Goal: Task Accomplishment & Management: Complete application form

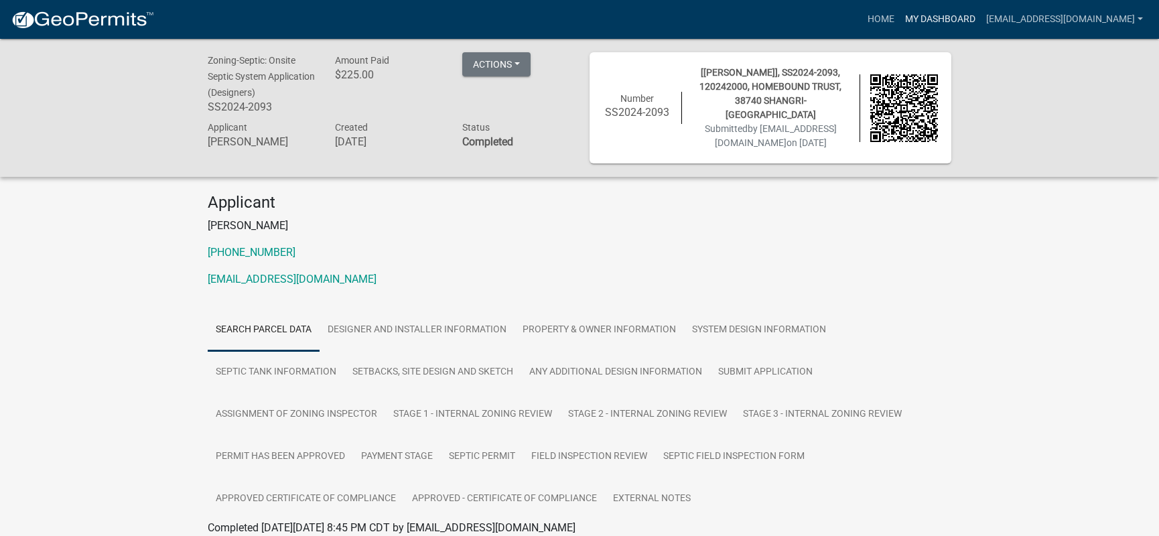
click at [916, 21] on link "My Dashboard" at bounding box center [940, 19] width 81 height 25
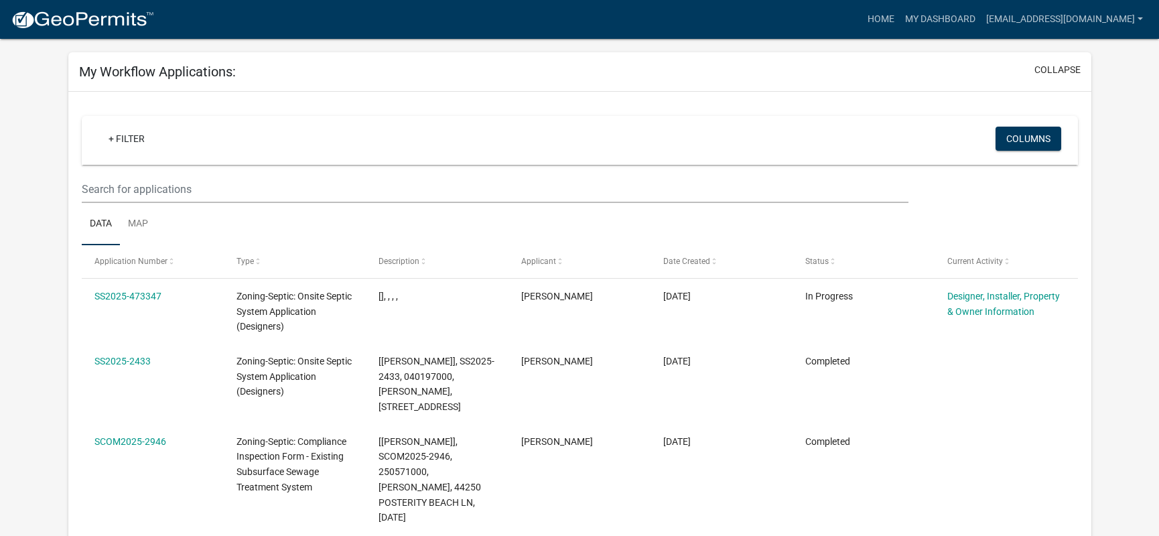
scroll to position [80, 0]
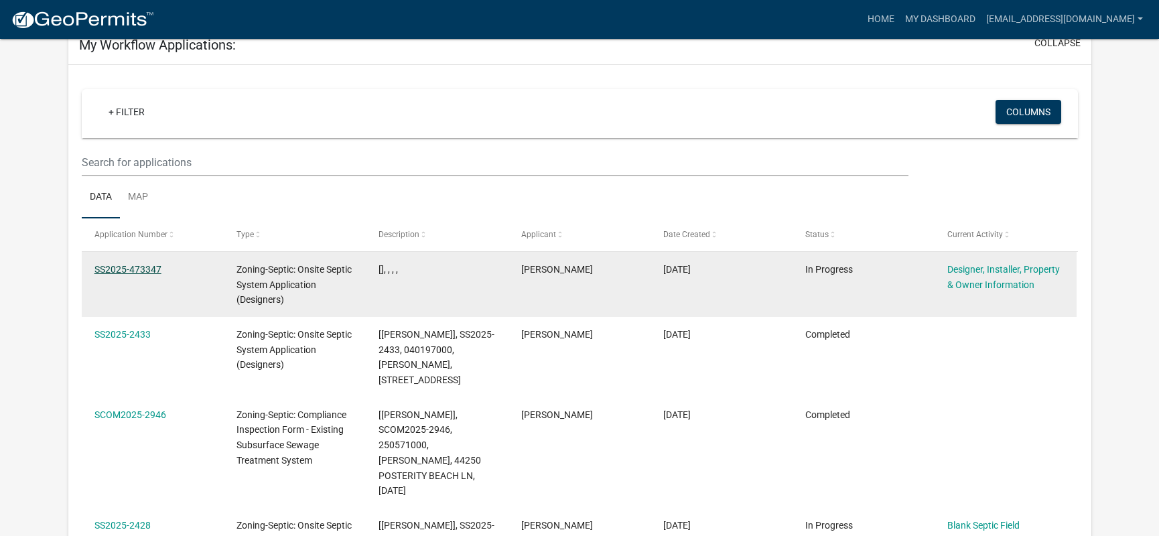
click at [122, 264] on link "SS2025-473347" at bounding box center [127, 269] width 67 height 11
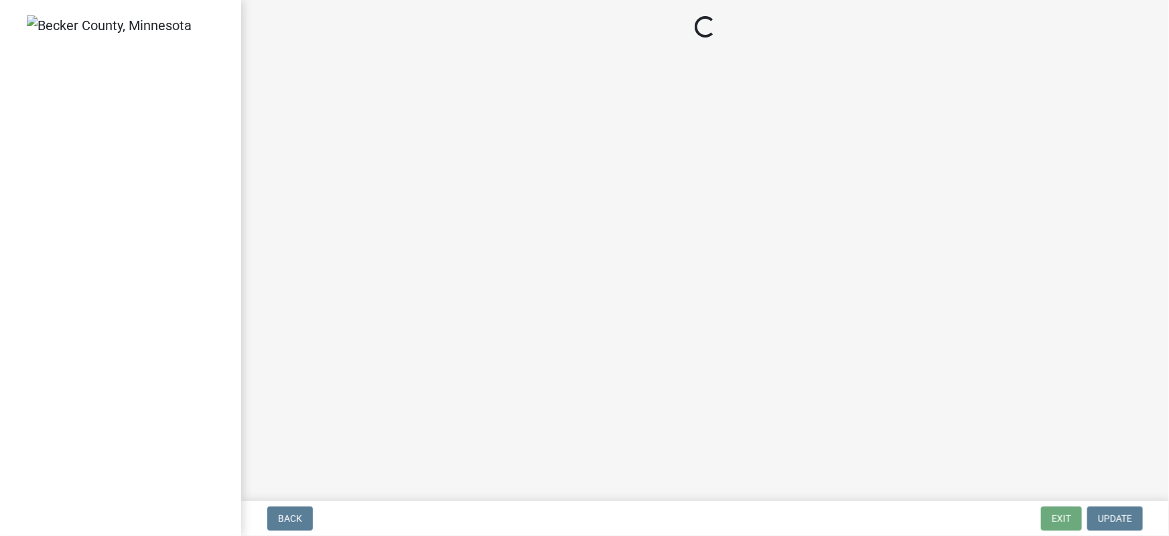
select select "b64ed17c-3b29-4e67-8052-19c7cd9ac7db"
select select "b31b282b-5298-4822-a38e-8d47f78d60dd"
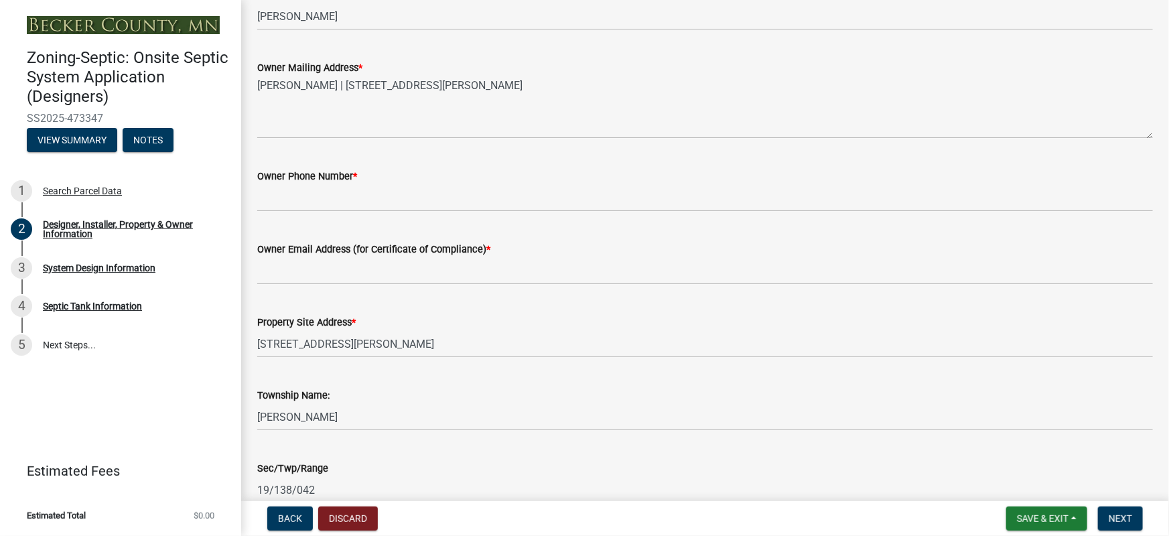
scroll to position [568, 0]
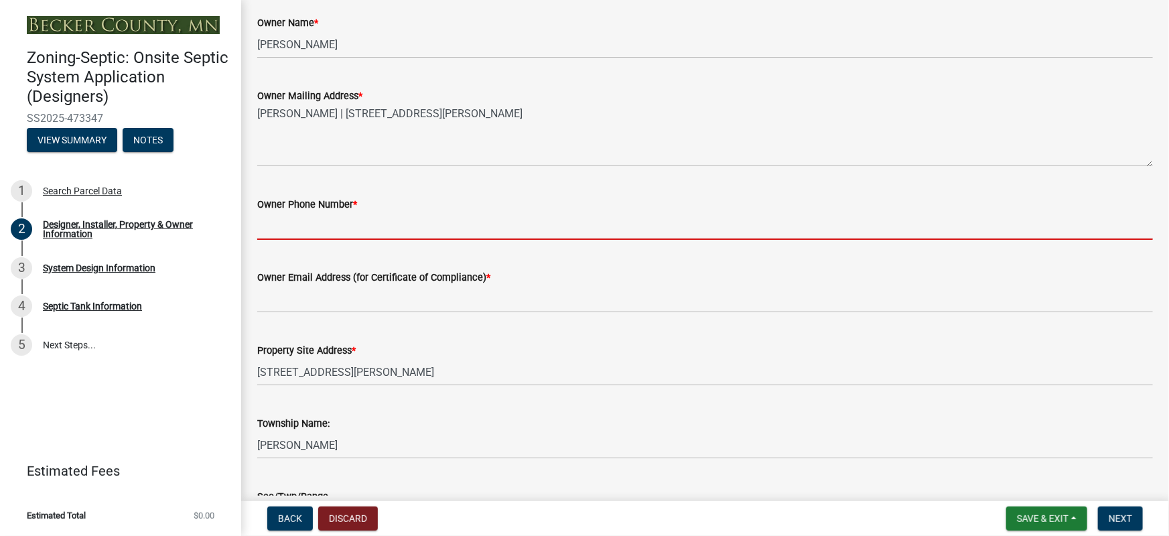
click at [298, 221] on input "Owner Phone Number *" at bounding box center [705, 225] width 896 height 27
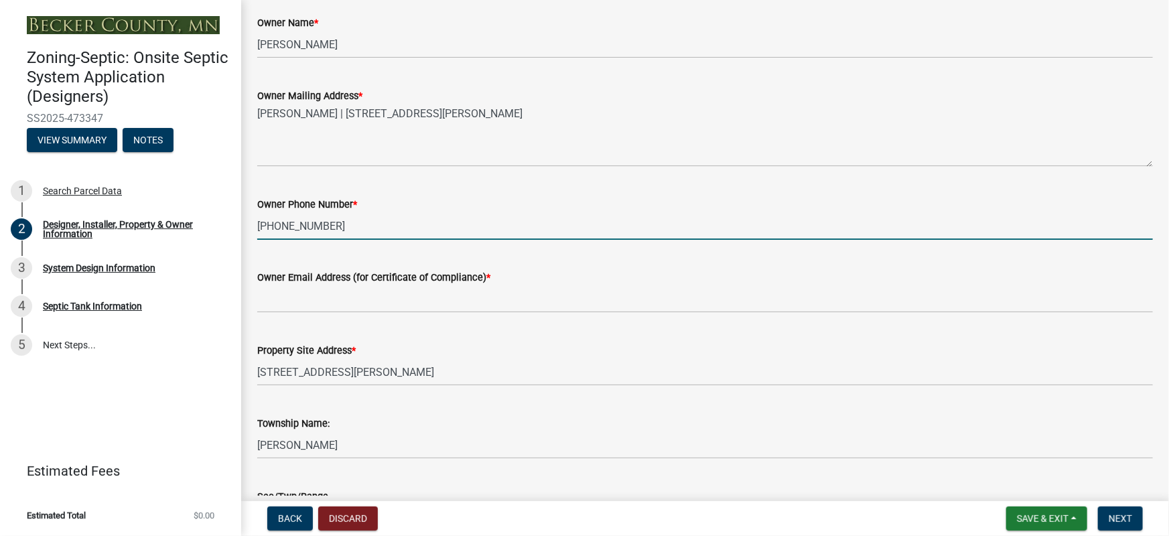
type input "[PHONE_NUMBER]"
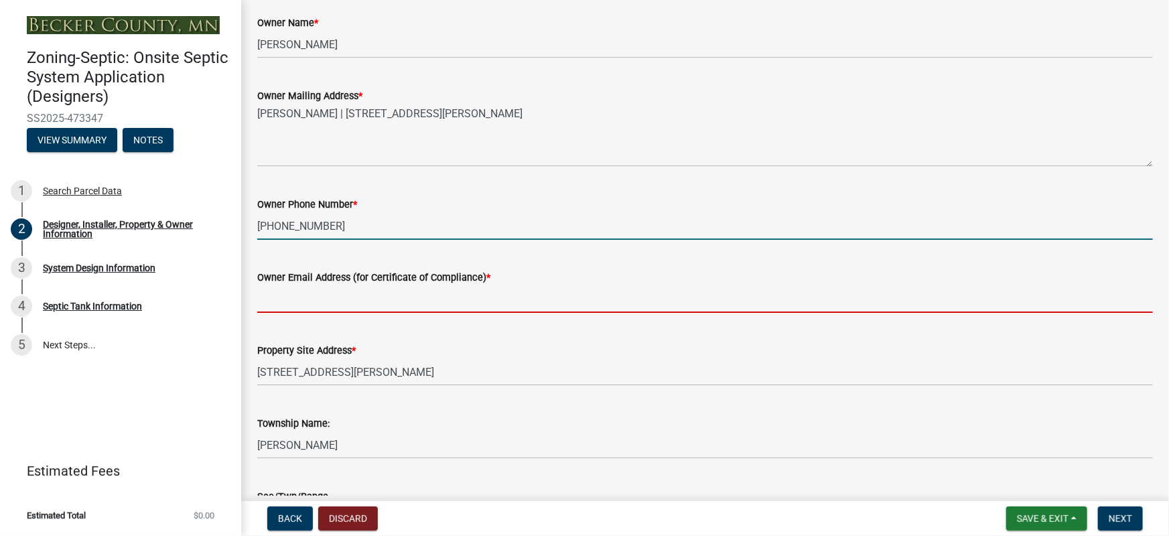
click at [298, 304] on input "Owner Email Address (for Certificate of Compliance) *" at bounding box center [705, 298] width 896 height 27
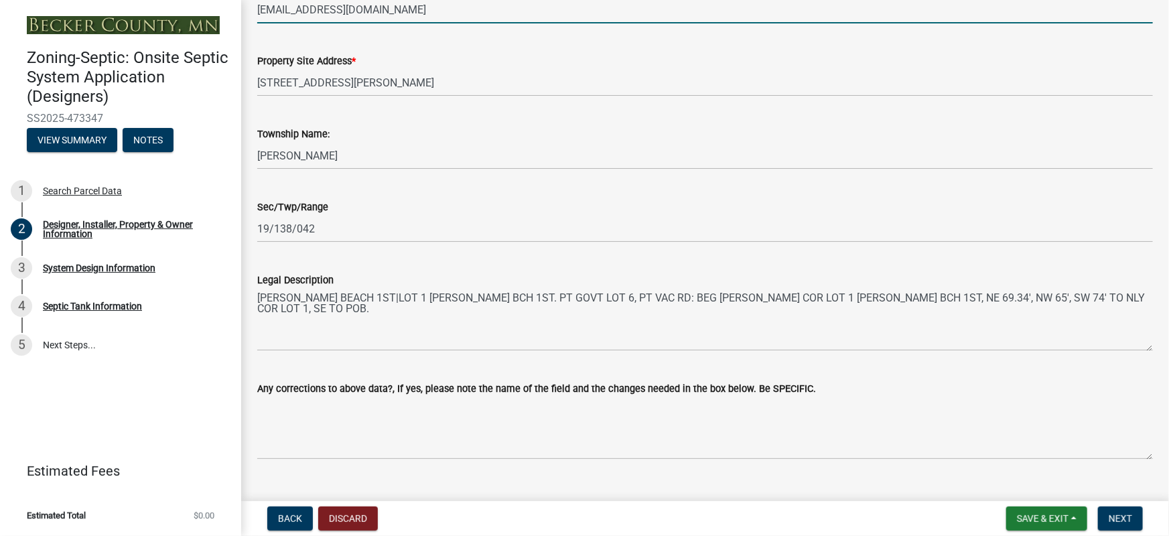
scroll to position [884, 0]
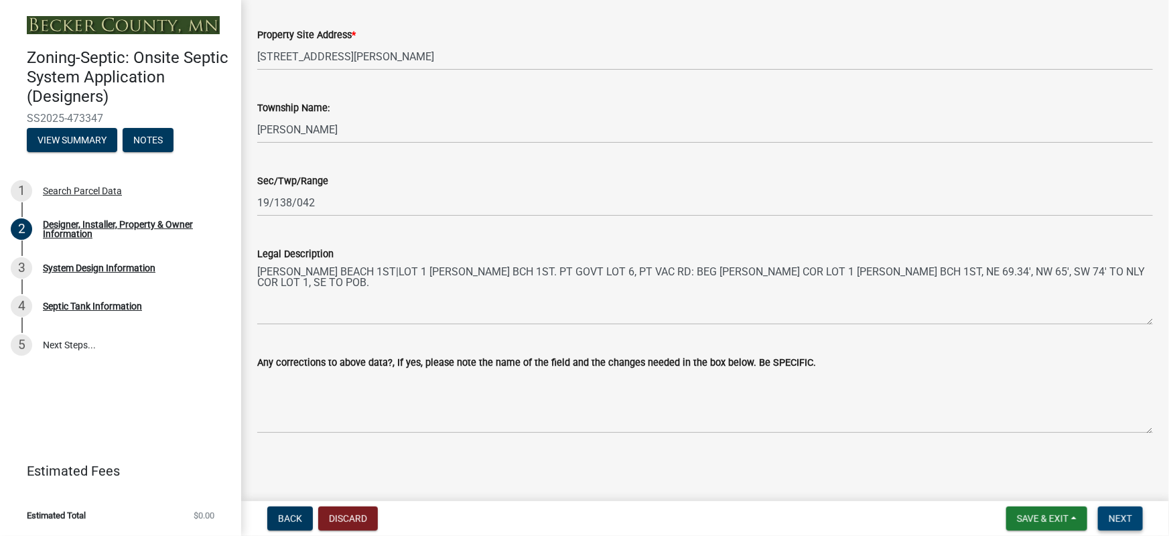
type input "[EMAIL_ADDRESS][DOMAIN_NAME]"
click at [1113, 521] on span "Next" at bounding box center [1120, 518] width 23 height 11
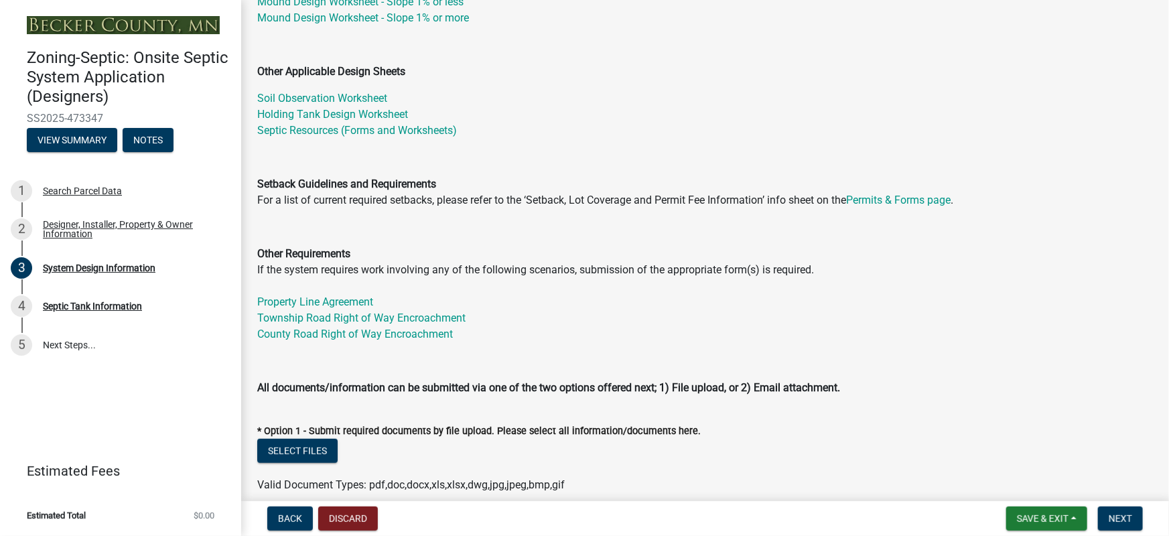
scroll to position [162, 0]
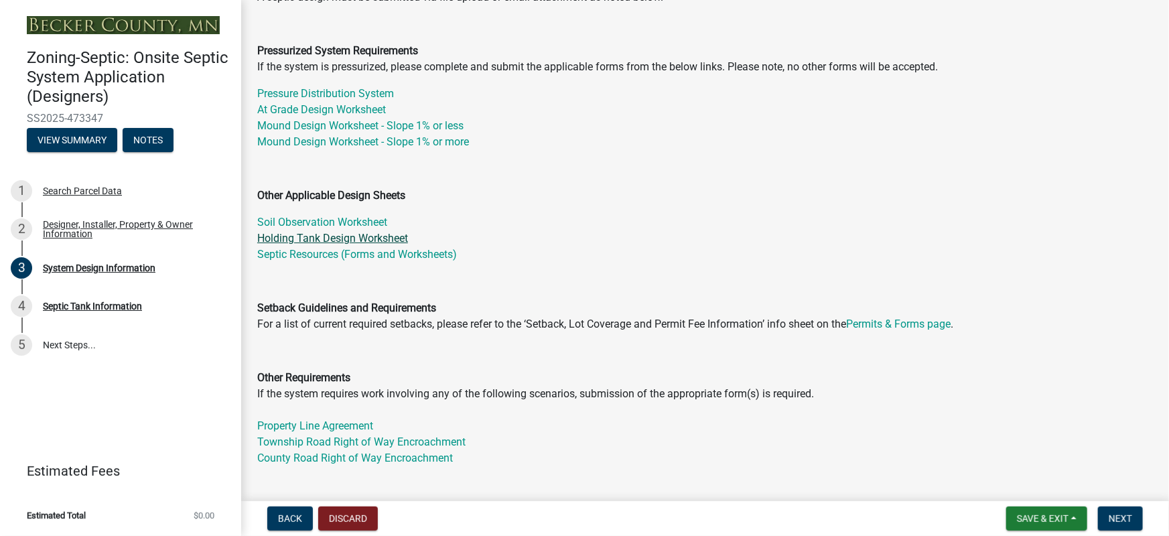
click at [306, 239] on link "Holding Tank Design Worksheet" at bounding box center [332, 238] width 151 height 13
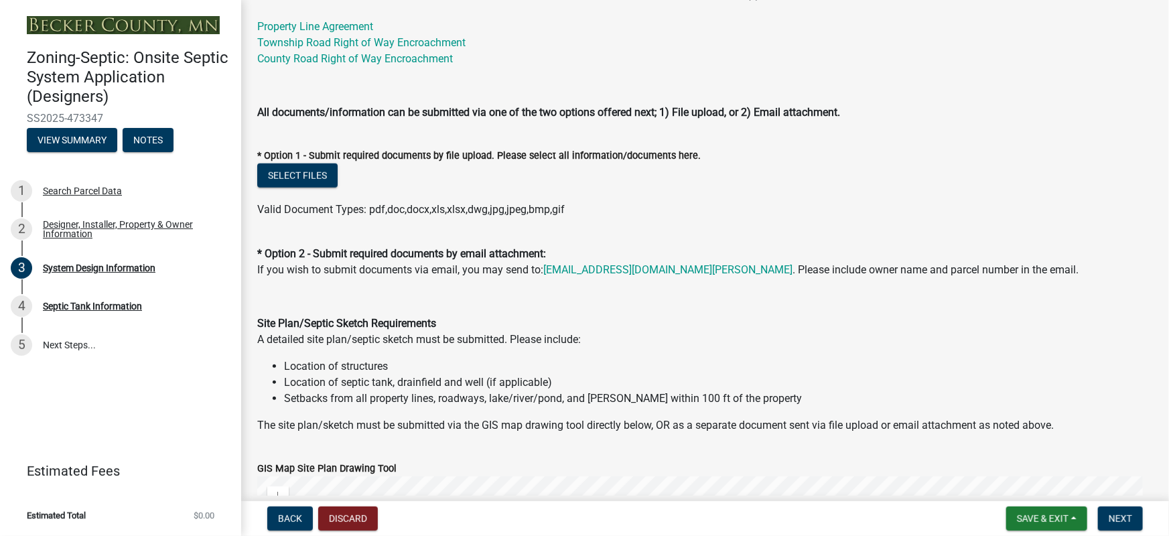
scroll to position [568, 0]
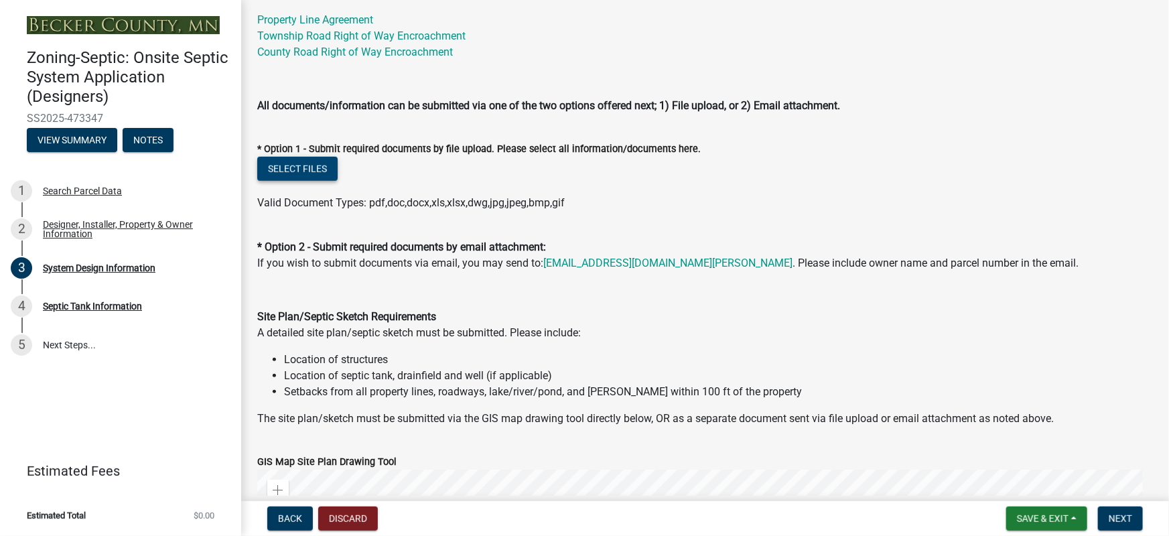
click at [318, 169] on button "Select files" at bounding box center [297, 169] width 80 height 24
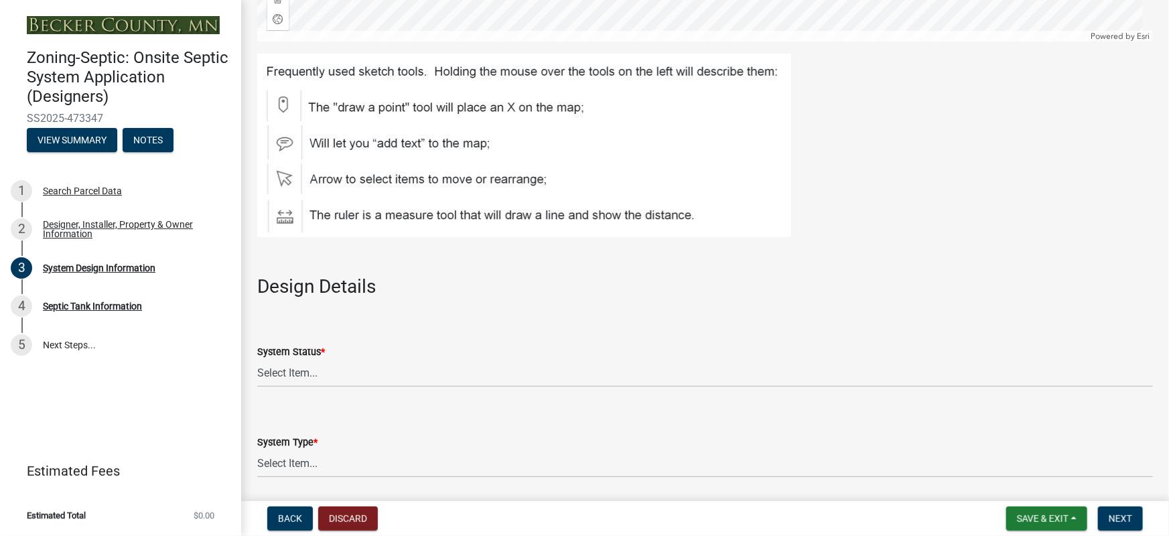
scroll to position [1543, 0]
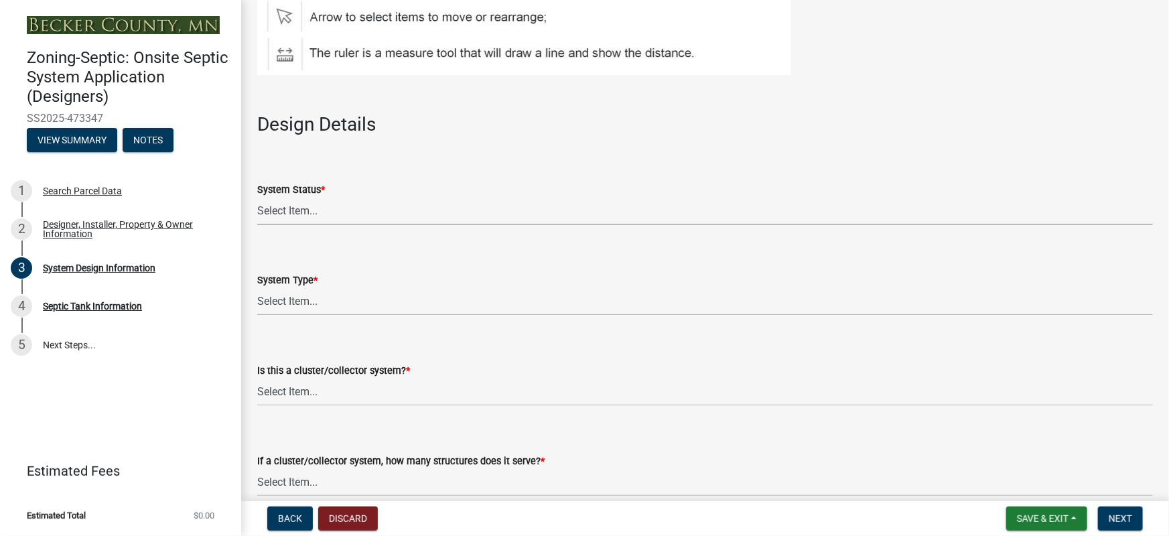
click at [306, 212] on select "Select Item... No Existing System Replacement System Failing System (Cesspool, …" at bounding box center [705, 211] width 896 height 27
click at [257, 198] on select "Select Item... No Existing System Replacement System Failing System (Cesspool, …" at bounding box center [705, 211] width 896 height 27
select select "55497d75-c43f-4635-a730-e0737ce05d56"
click at [300, 294] on select "Select Item... Type I Type II Type III Type IV Type V" at bounding box center [705, 301] width 896 height 27
click at [257, 288] on select "Select Item... Type I Type II Type III Type IV Type V" at bounding box center [705, 301] width 896 height 27
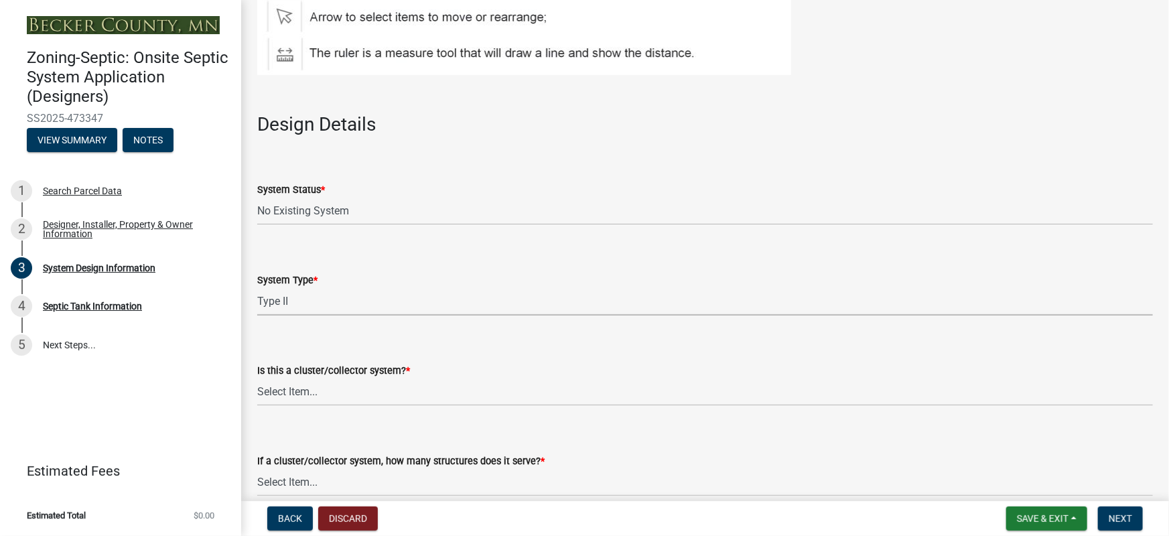
select select "d11049ea-91d0-42ef-8f23-5bc08afa6acf"
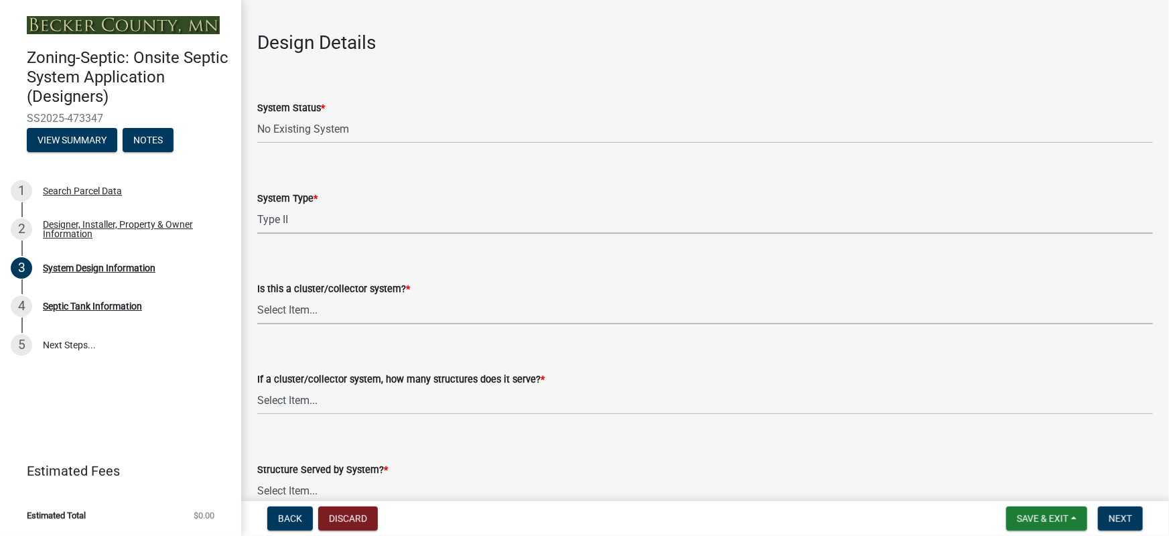
click at [304, 312] on select "Select Item... Yes No" at bounding box center [705, 310] width 896 height 27
click at [257, 297] on select "Select Item... Yes No" at bounding box center [705, 310] width 896 height 27
select select "011fbff4-a41d-4a75-9bd8-71c7e6c69e0d"
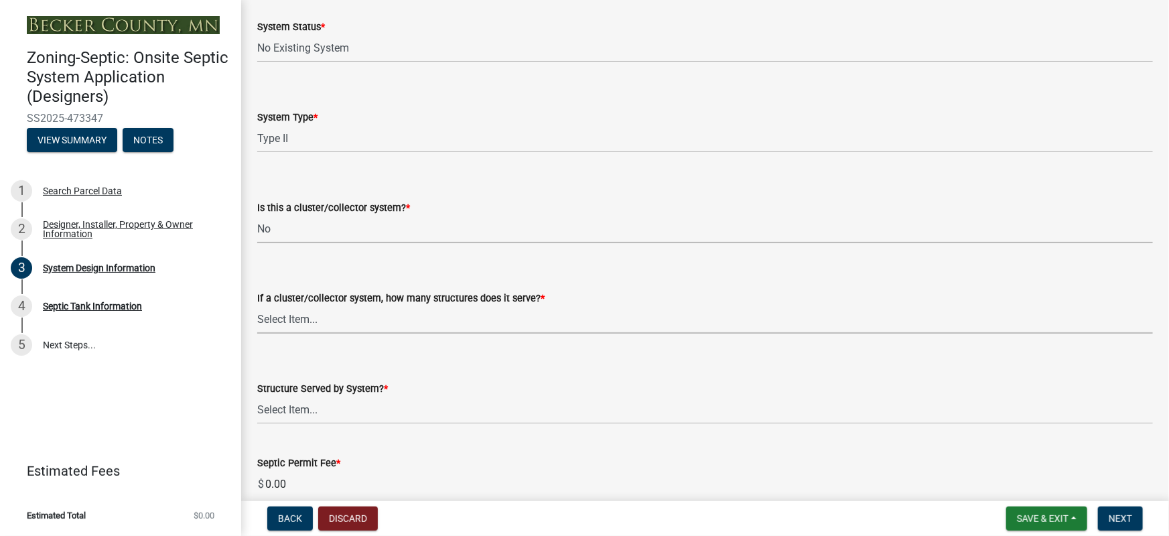
click at [294, 315] on select "Select Item... Not a cluster/collector system 1 2 3 4 5 6 7 8 9 10" at bounding box center [705, 319] width 896 height 27
click at [257, 306] on select "Select Item... Not a cluster/collector system 1 2 3 4 5 6 7 8 9 10" at bounding box center [705, 319] width 896 height 27
select select "85fdfef2-2683-4311-b5d5-5505f6411127"
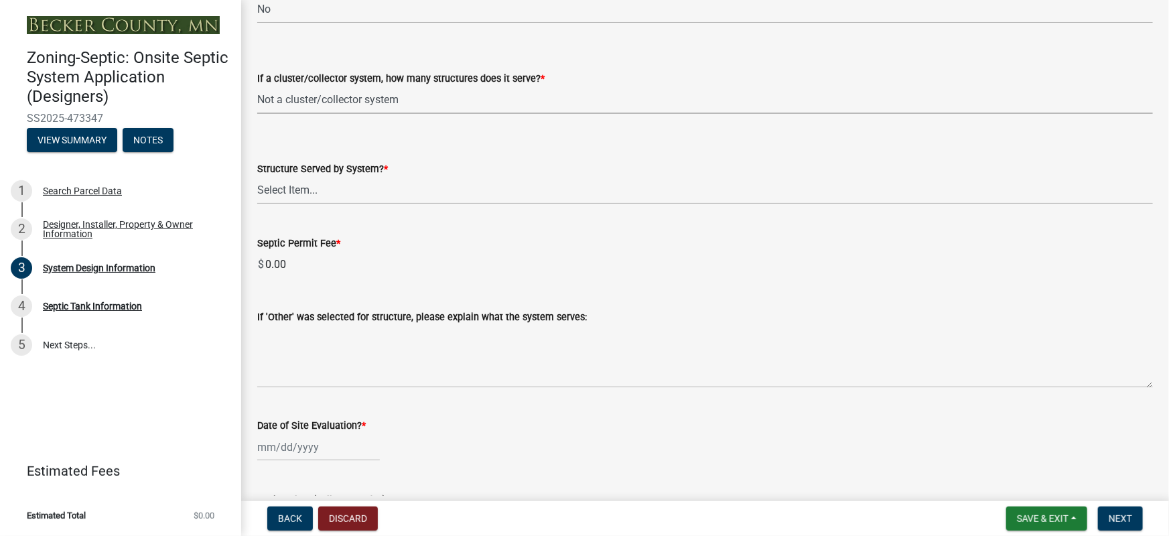
scroll to position [1950, 0]
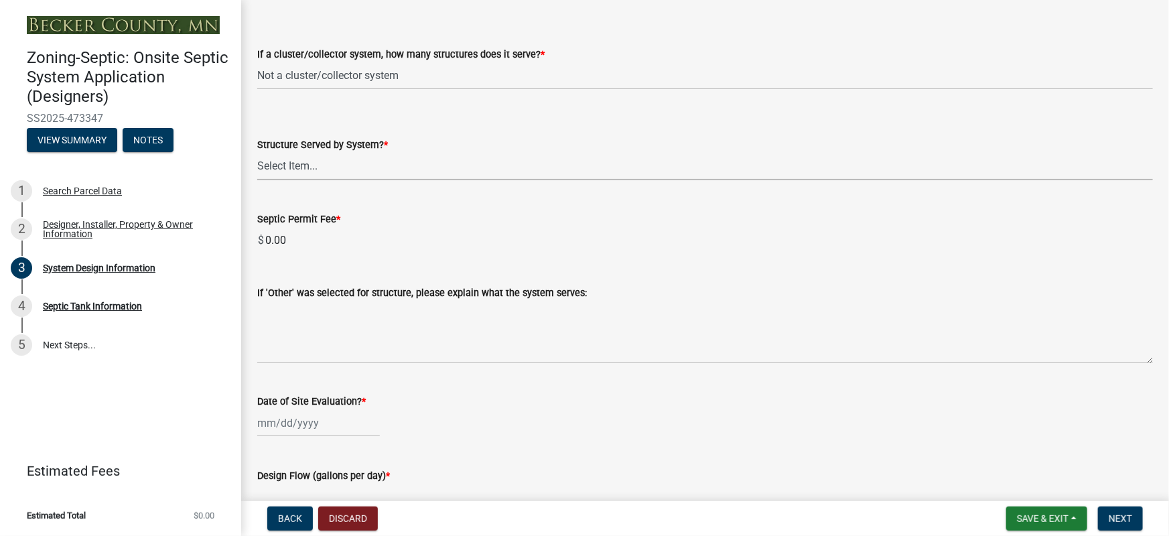
click at [313, 164] on select "Select Item... Commercial Resort Commercial - Non Resort Other Full-Time Dwelli…" at bounding box center [705, 166] width 896 height 27
click at [257, 153] on select "Select Item... Commercial Resort Commercial - Non Resort Other Full-Time Dwelli…" at bounding box center [705, 166] width 896 height 27
select select "bbba294c-e7e6-4483-b1a0-88fbc7e04017"
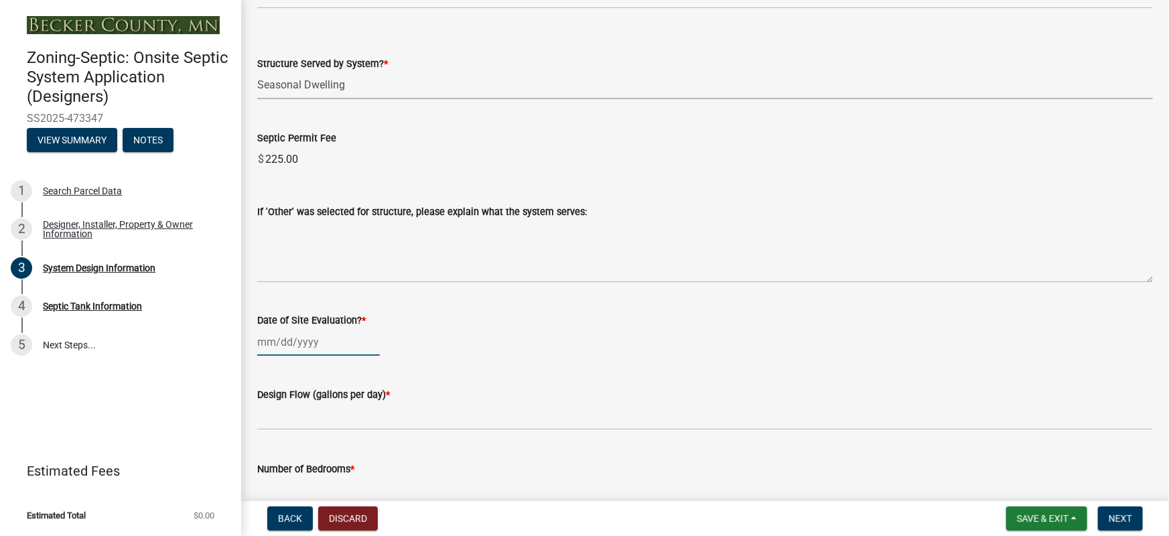
click at [271, 348] on div at bounding box center [318, 341] width 123 height 27
select select "9"
select select "2025"
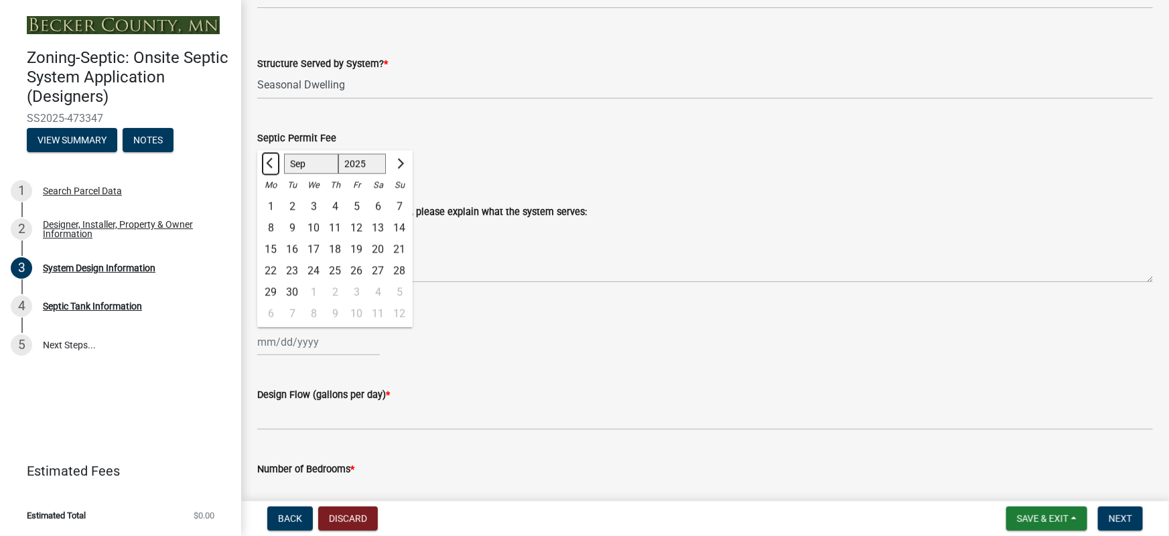
click at [268, 167] on button "Previous month" at bounding box center [271, 163] width 16 height 21
click at [393, 167] on button "Next month" at bounding box center [399, 163] width 16 height 21
select select "7"
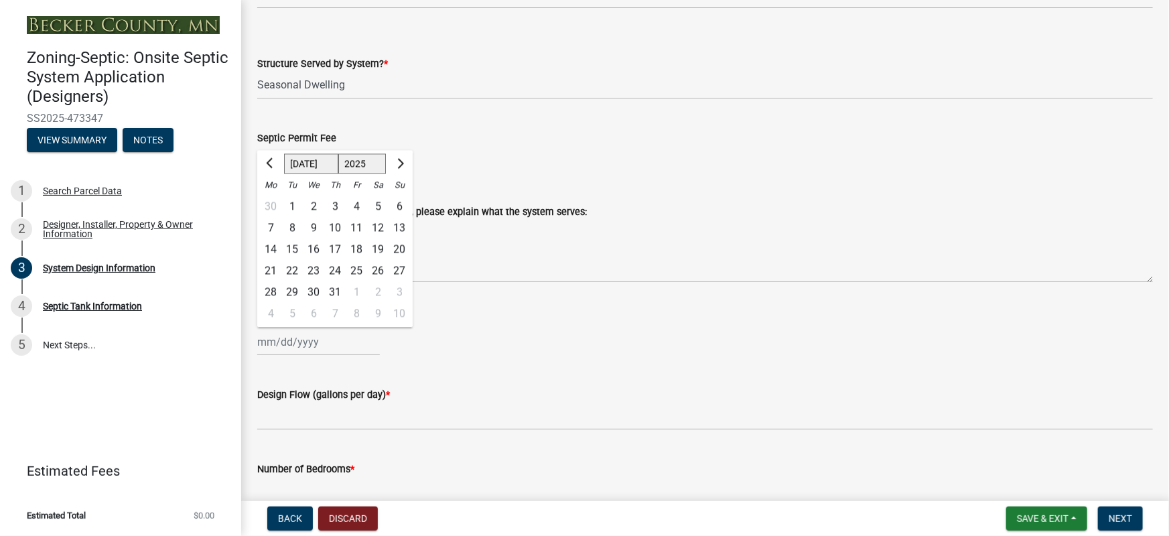
click at [313, 248] on div "16" at bounding box center [313, 249] width 21 height 21
type input "[DATE]"
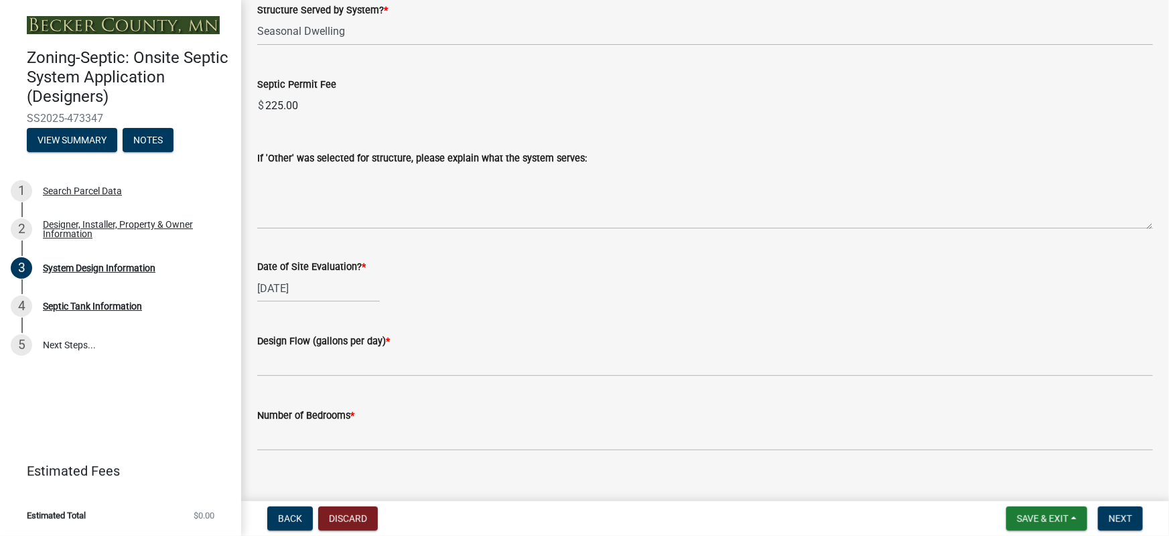
scroll to position [2112, 0]
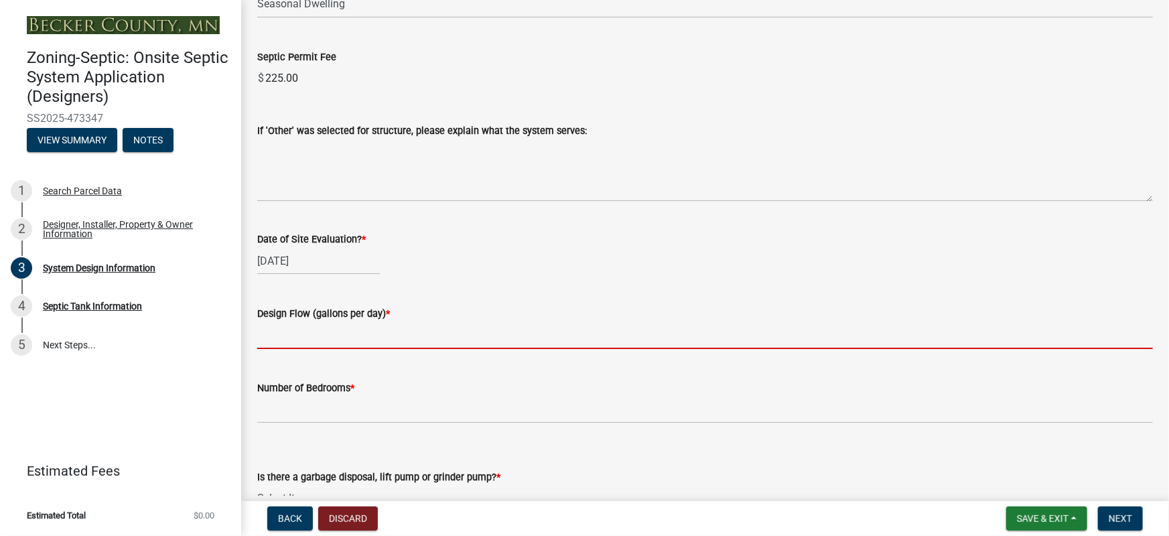
click at [288, 344] on input "text" at bounding box center [705, 335] width 896 height 27
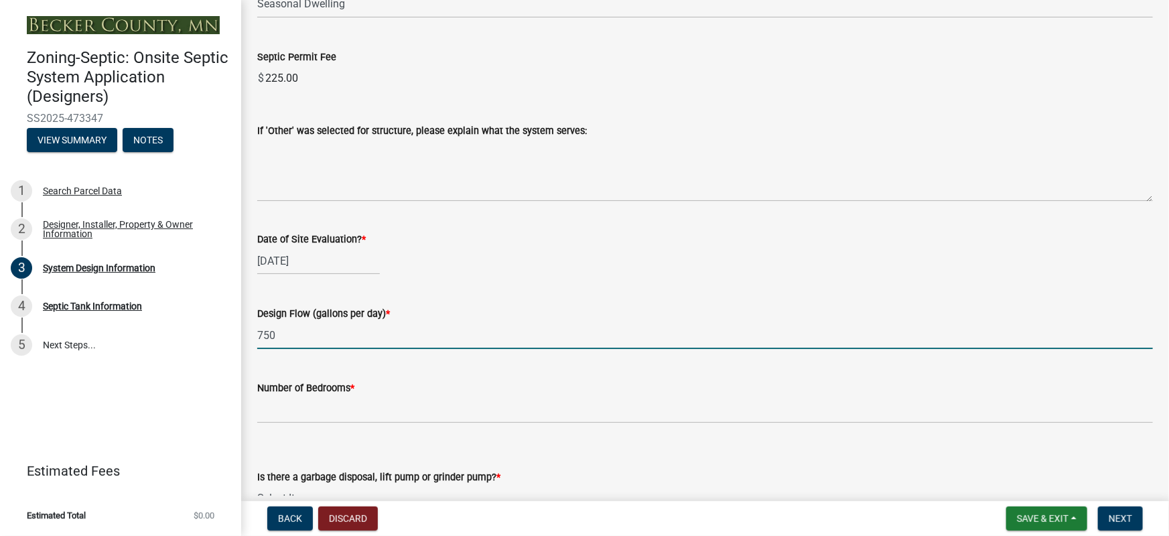
type input "750"
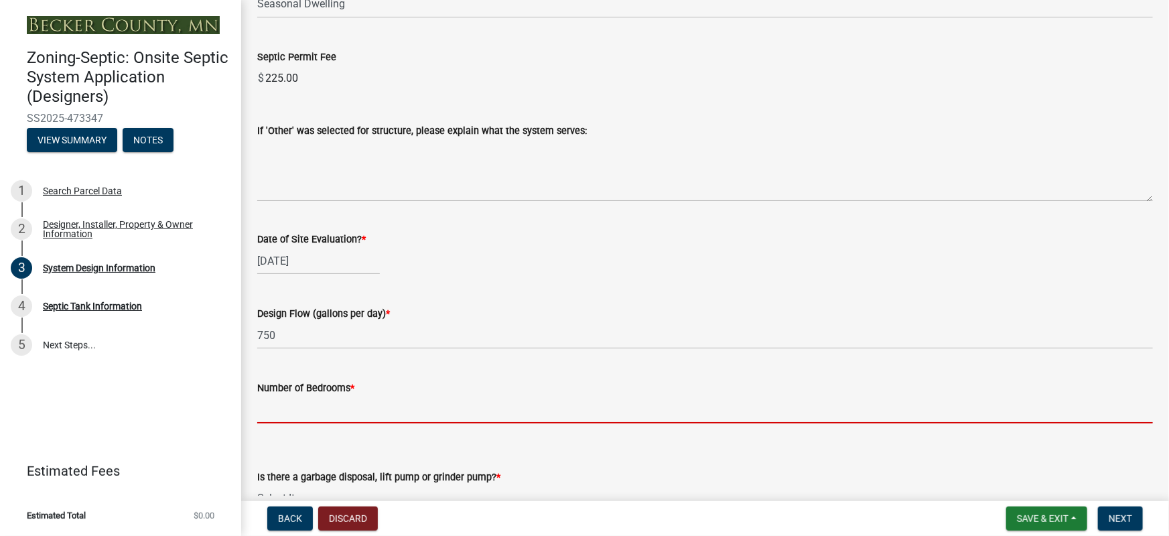
click at [286, 407] on input "Number of Bedrooms *" at bounding box center [705, 409] width 896 height 27
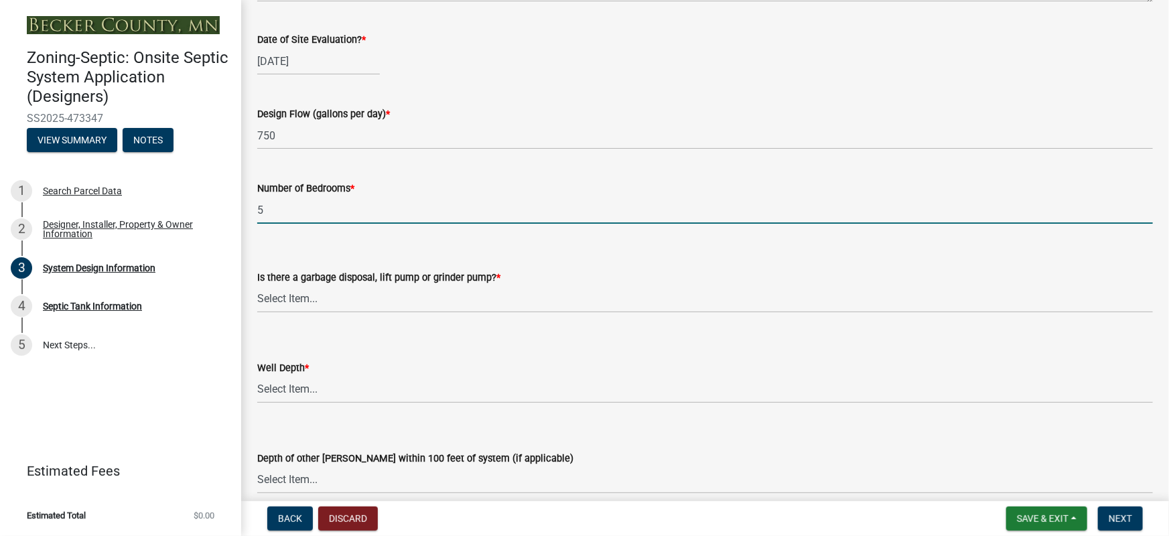
scroll to position [2356, 0]
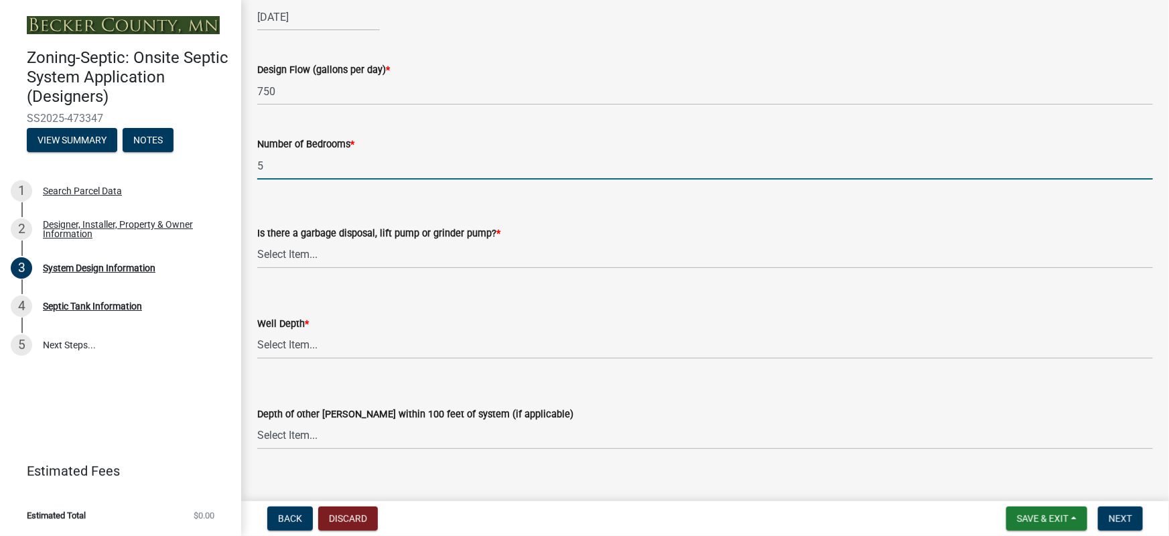
type input "5"
click at [333, 255] on select "Select Item... Yes No" at bounding box center [705, 254] width 896 height 27
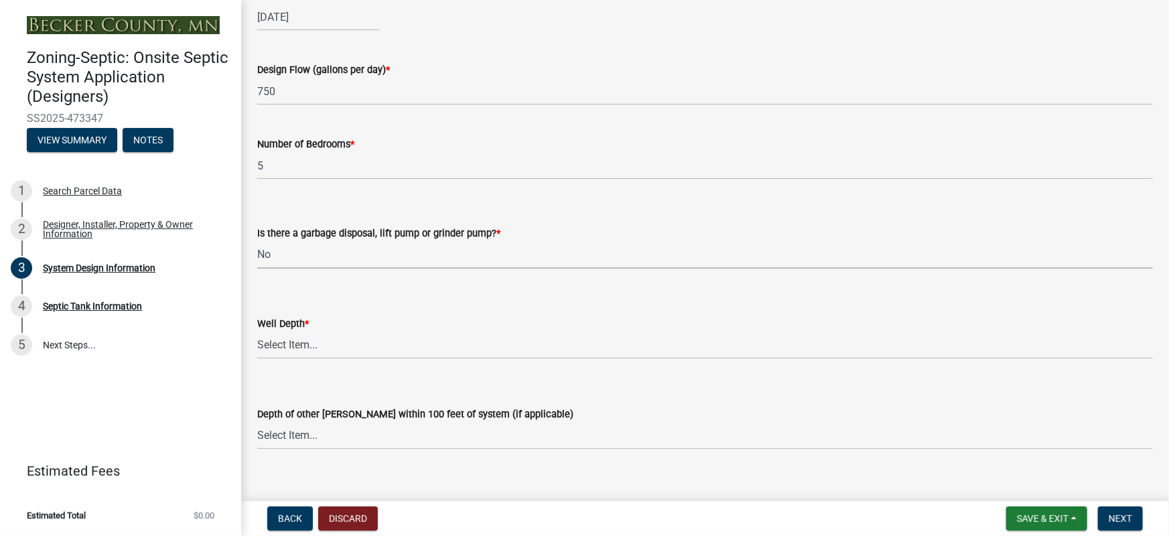
click at [257, 241] on select "Select Item... Yes No" at bounding box center [705, 254] width 896 height 27
select select "ba735beb-519e-40f0-ae20-62d65fc4c46b"
click at [287, 346] on select "Select Item... Deep Well Shallow Well Well not yet installed - To be drilled No…" at bounding box center [705, 345] width 896 height 27
click at [257, 332] on select "Select Item... Deep Well Shallow Well Well not yet installed - To be drilled No…" at bounding box center [705, 345] width 896 height 27
select select "ef698bf5-6172-44c1-9ffb-522c07469aed"
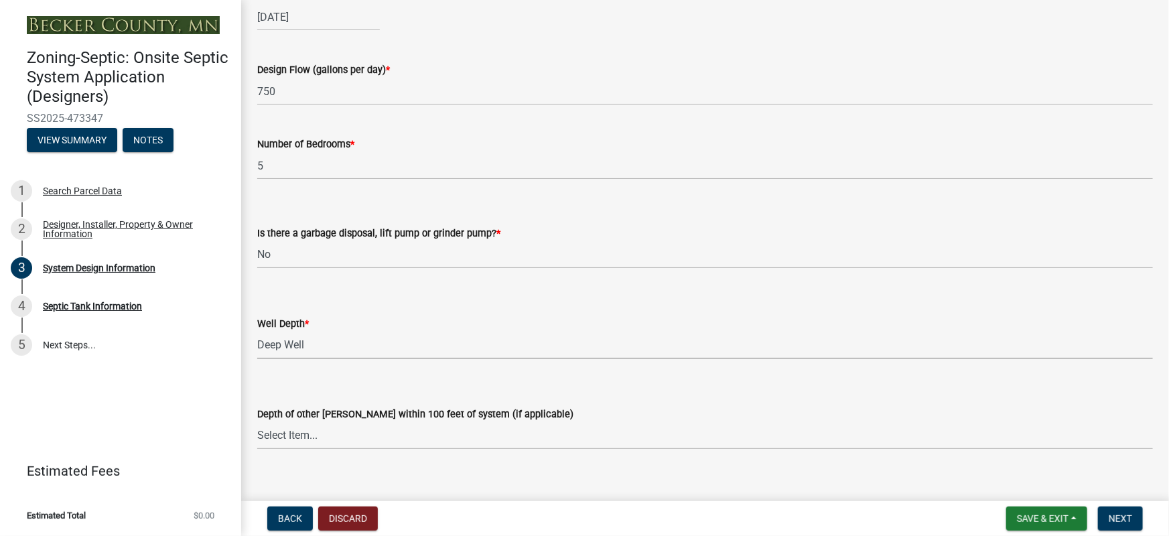
scroll to position [2437, 0]
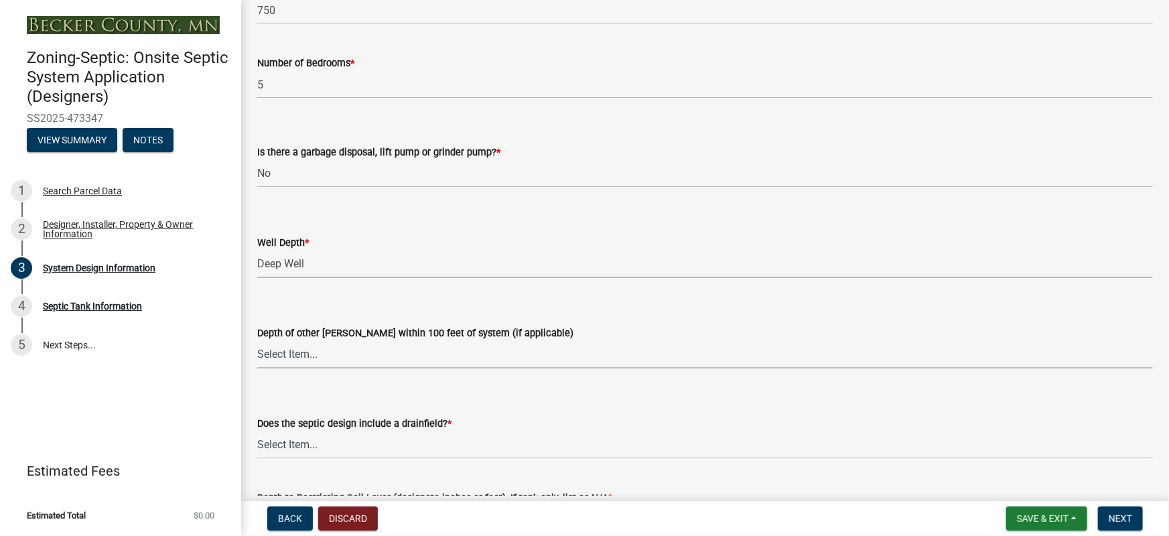
click at [285, 354] on select "Select Item... Deep Well Shallow Well No other [PERSON_NAME]" at bounding box center [705, 354] width 896 height 27
click at [257, 341] on select "Select Item... Deep Well Shallow Well No other [PERSON_NAME]" at bounding box center [705, 354] width 896 height 27
select select "384fc250-a67e-4e5e-a6e0-19116deb63e7"
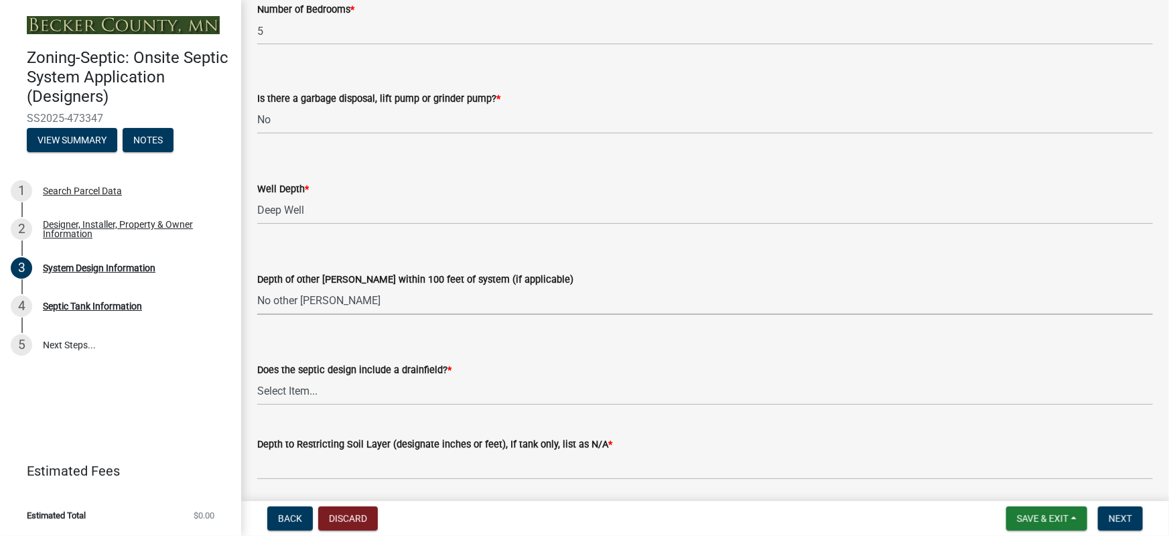
scroll to position [2518, 0]
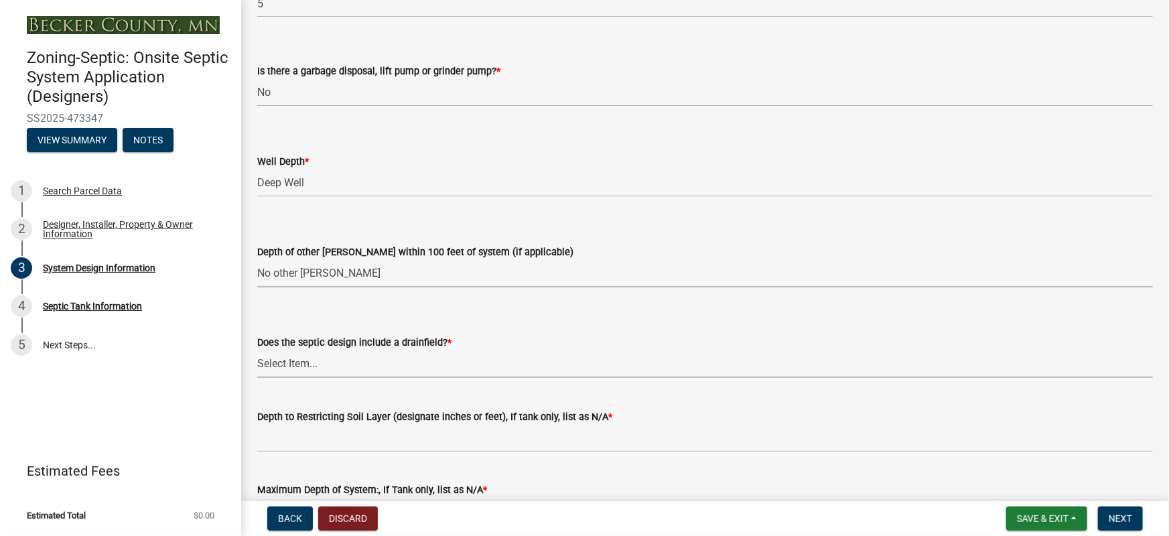
click at [274, 370] on select "Select Item... Yes No Existing - COC must by submitted" at bounding box center [705, 364] width 896 height 27
click at [257, 351] on select "Select Item... Yes No Existing - COC must by submitted" at bounding box center [705, 364] width 896 height 27
select select "1beac6bb-92f1-48fc-a43d-dd4fbc824110"
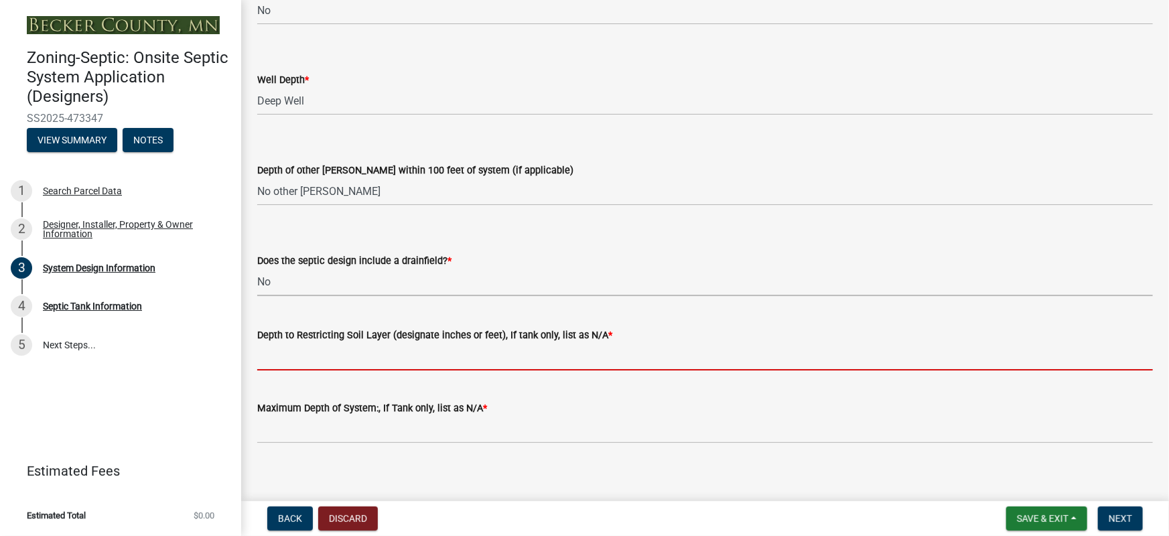
click at [277, 363] on input "Depth to Restricting Soil Layer (designate inches or feet), If tank only, list …" at bounding box center [705, 356] width 896 height 27
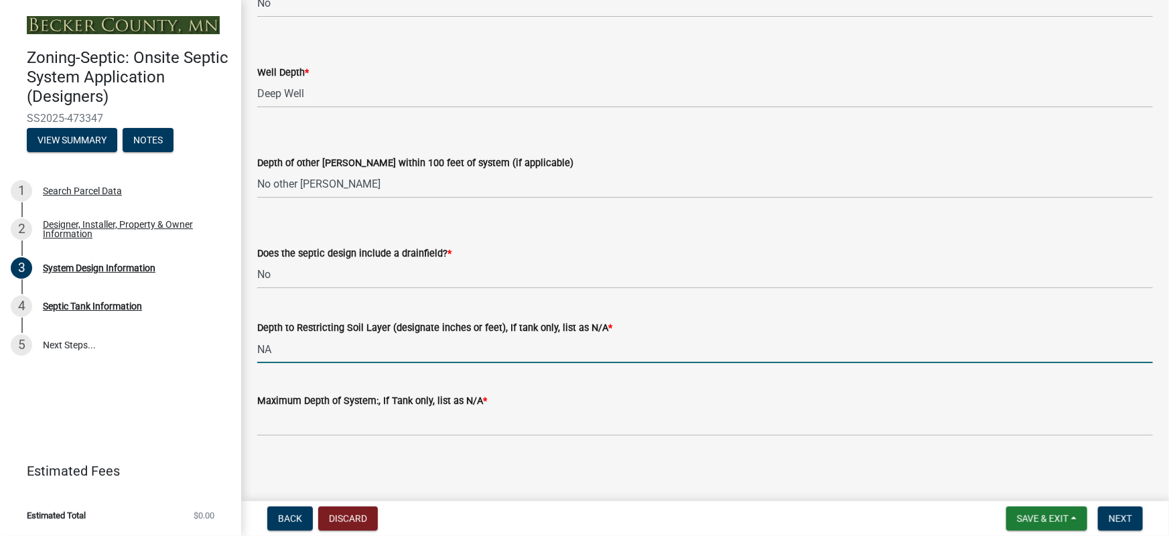
scroll to position [2609, 0]
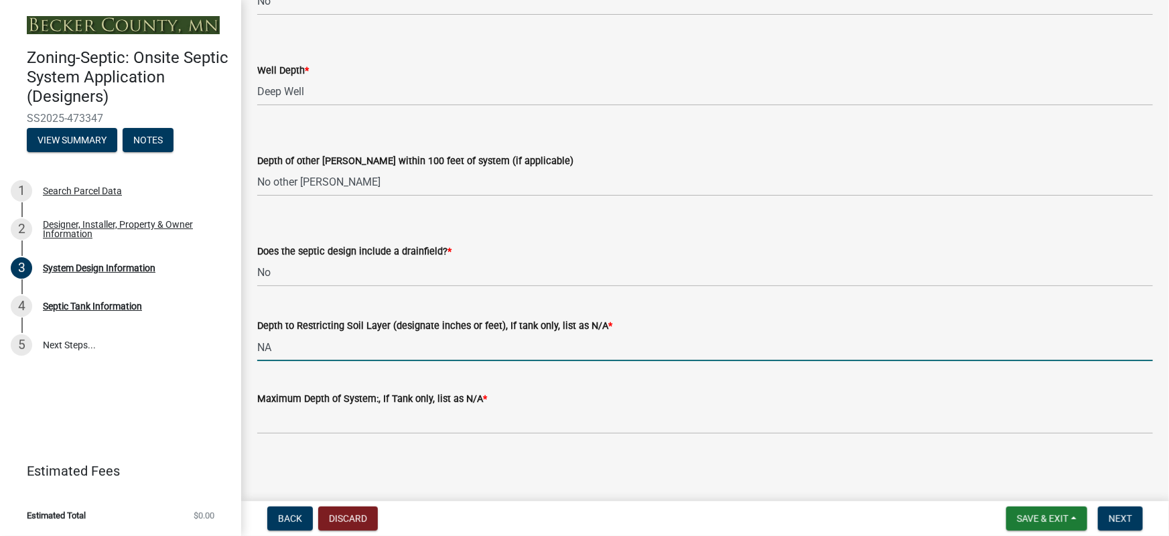
type input "NA"
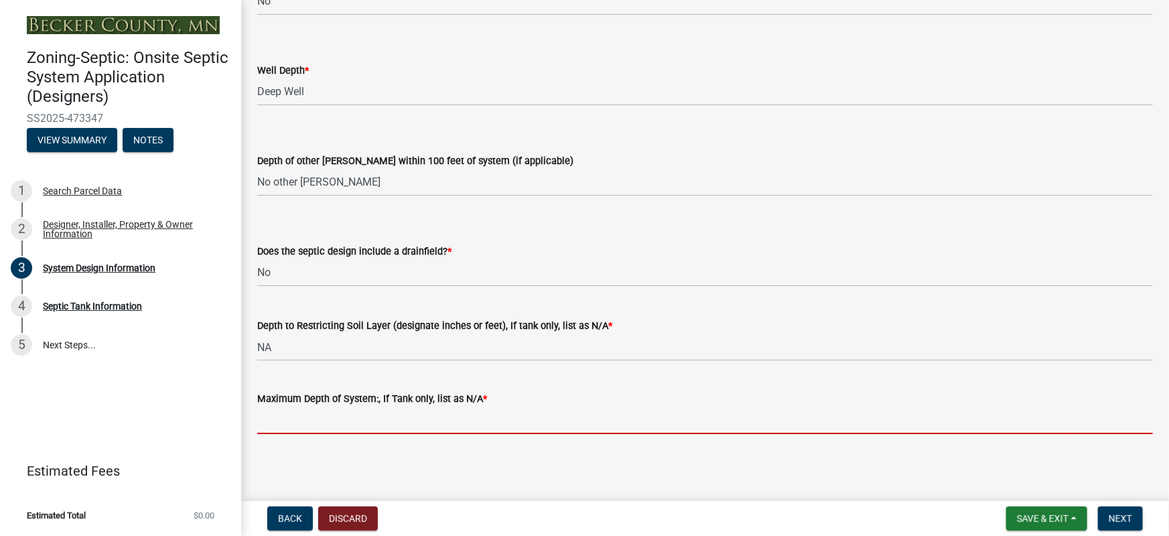
click at [322, 424] on input "Maximum Depth of System:, If Tank only, list as N/A *" at bounding box center [705, 420] width 896 height 27
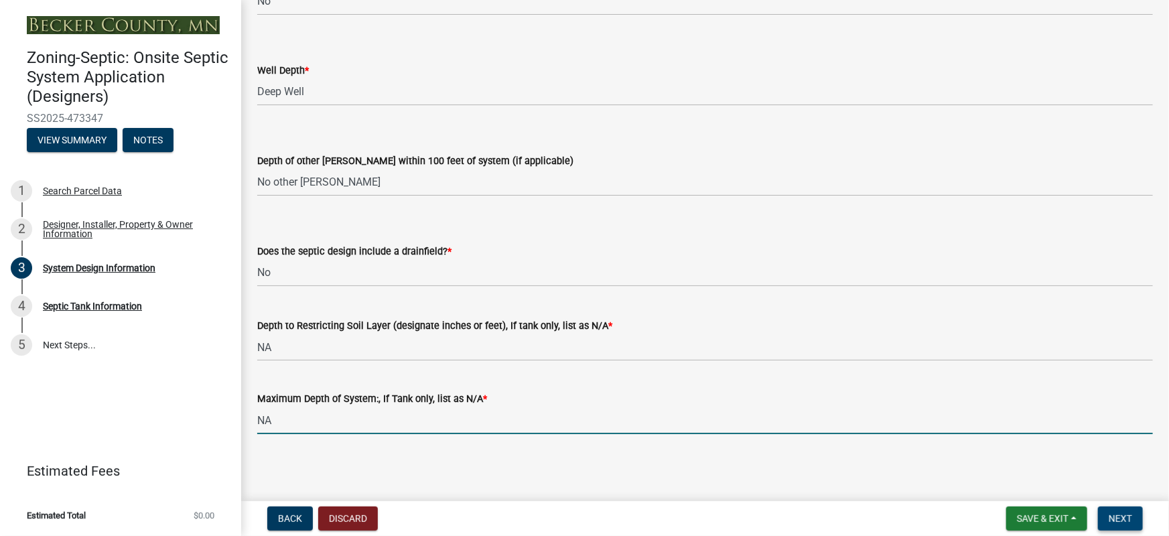
type input "NA"
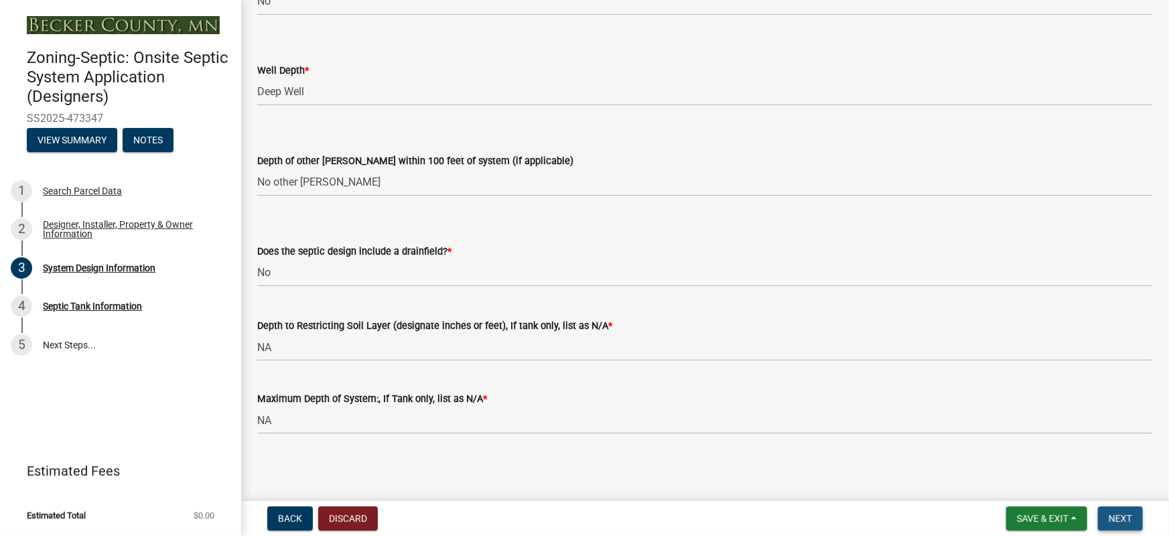
click at [1106, 513] on button "Next" at bounding box center [1120, 519] width 45 height 24
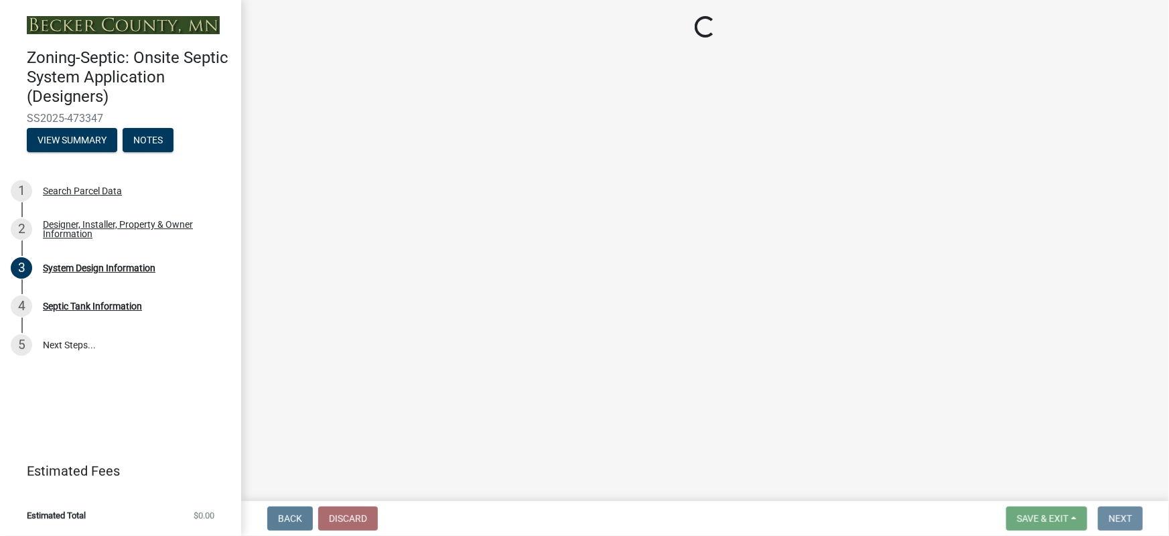
scroll to position [0, 0]
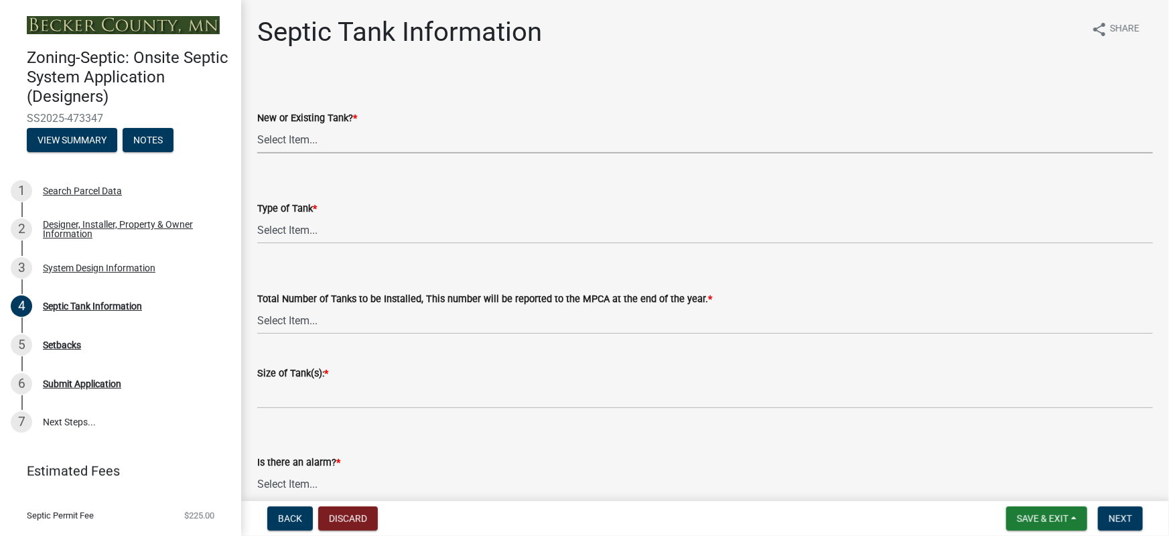
click at [314, 138] on select "Select Item... New Existing Both -New and Existing Tank" at bounding box center [705, 139] width 896 height 27
click at [257, 126] on select "Select Item... New Existing Both -New and Existing Tank" at bounding box center [705, 139] width 896 height 27
select select "f9fbe67c-c1cf-4a63-8ad4-799ce56b7f21"
click at [313, 231] on select "Select Item... Single Septic Tank Compartmented Tank Single Tank plus Compartme…" at bounding box center [705, 229] width 896 height 27
click at [257, 216] on select "Select Item... Single Septic Tank Compartmented Tank Single Tank plus Compartme…" at bounding box center [705, 229] width 896 height 27
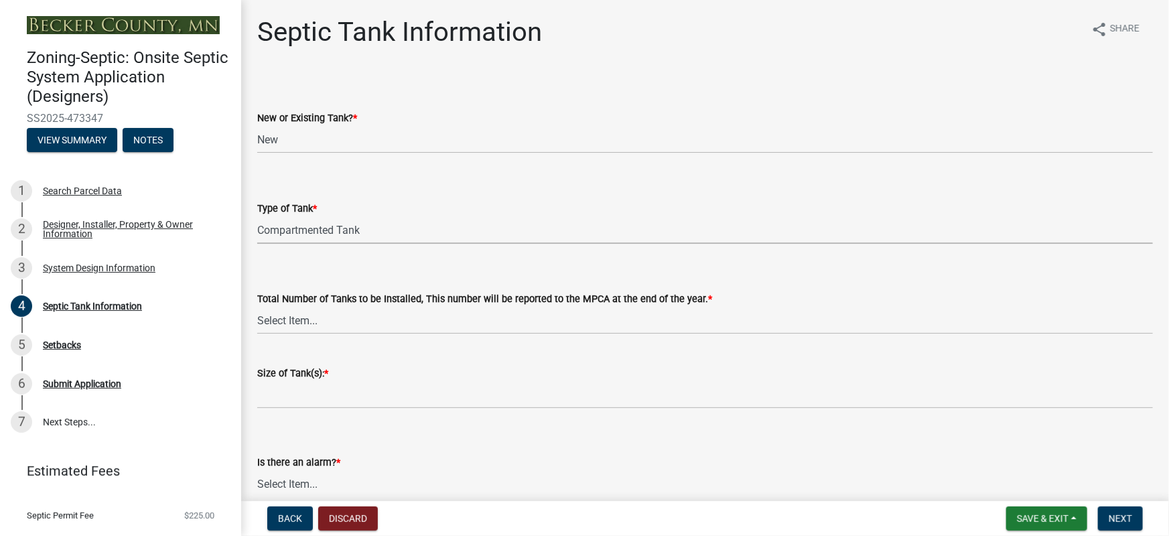
select select "8af00ff6-ccdf-43a1-aa9f-9d195177e029"
click at [301, 322] on select "Select Item... 0 1 2 3 4" at bounding box center [705, 320] width 896 height 27
click at [257, 307] on select "Select Item... 0 1 2 3 4" at bounding box center [705, 320] width 896 height 27
select select "52556460-45fa-4026-a6c2-c70bb0823cb5"
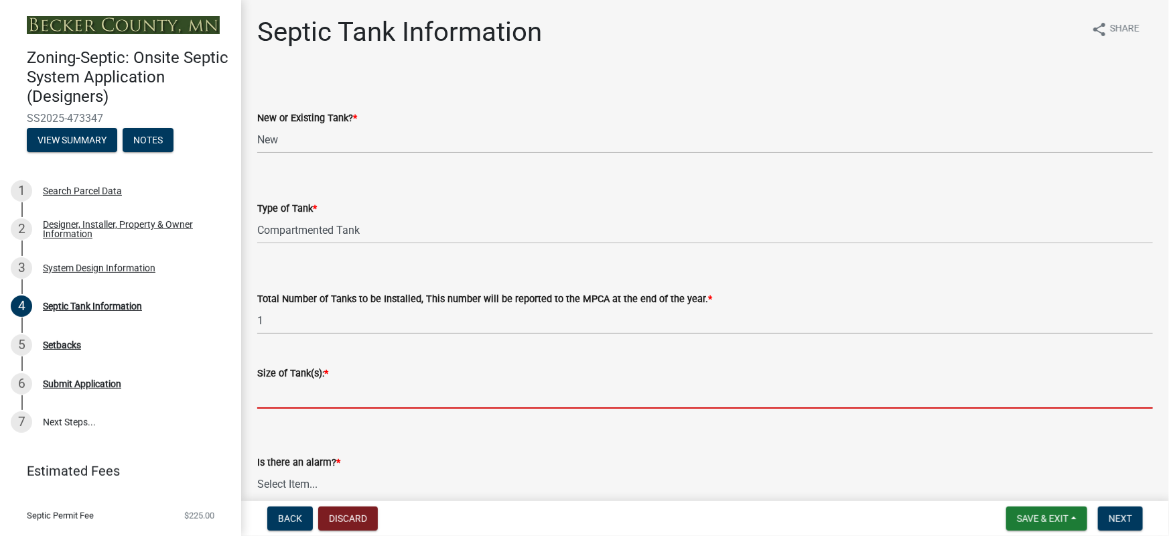
click at [275, 399] on input "Size of Tank(s): *" at bounding box center [705, 394] width 896 height 27
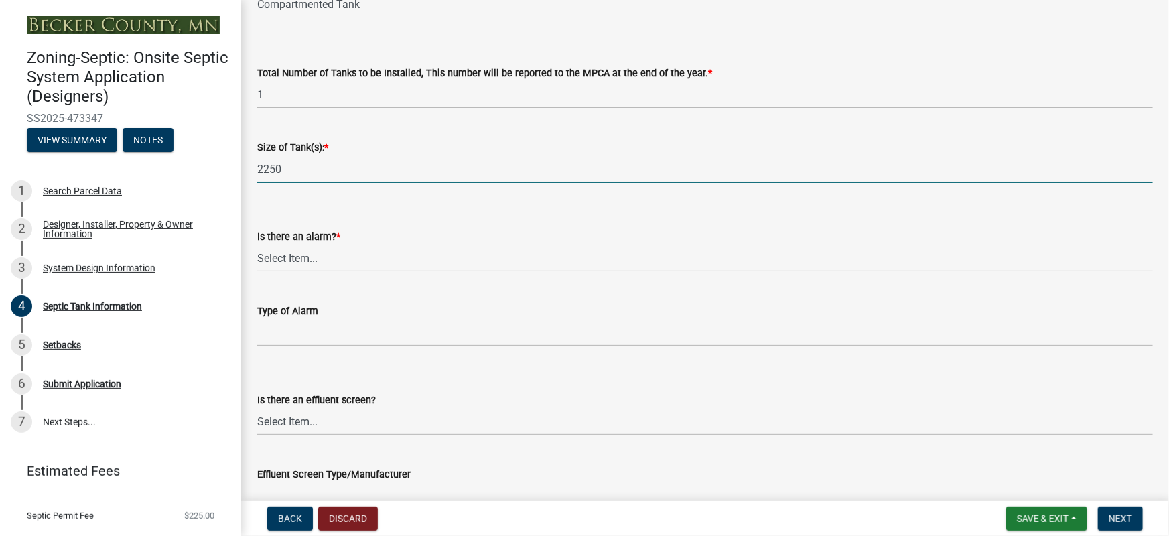
scroll to position [243, 0]
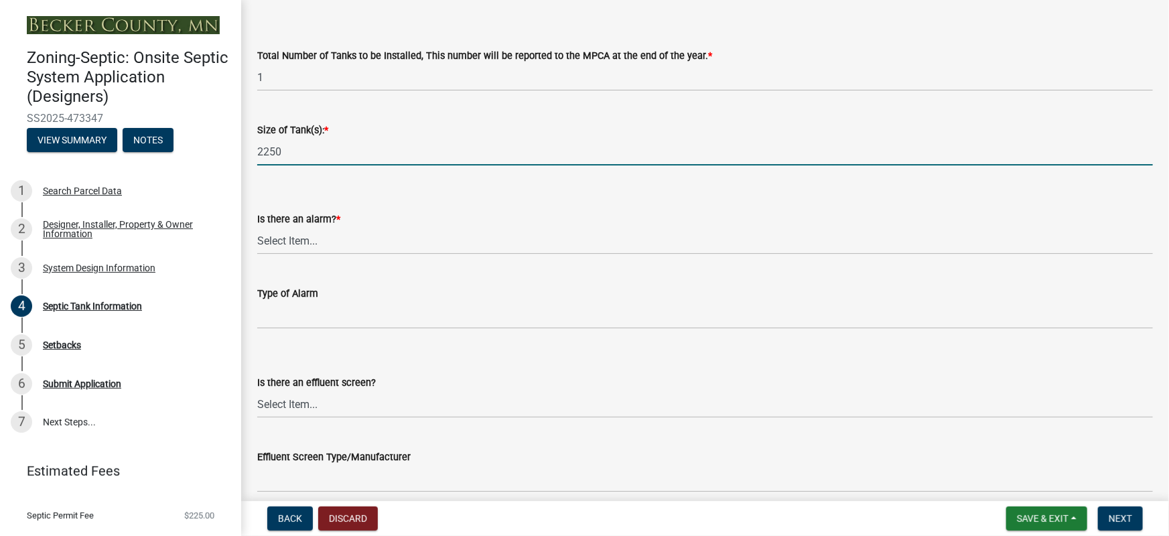
type input "2250"
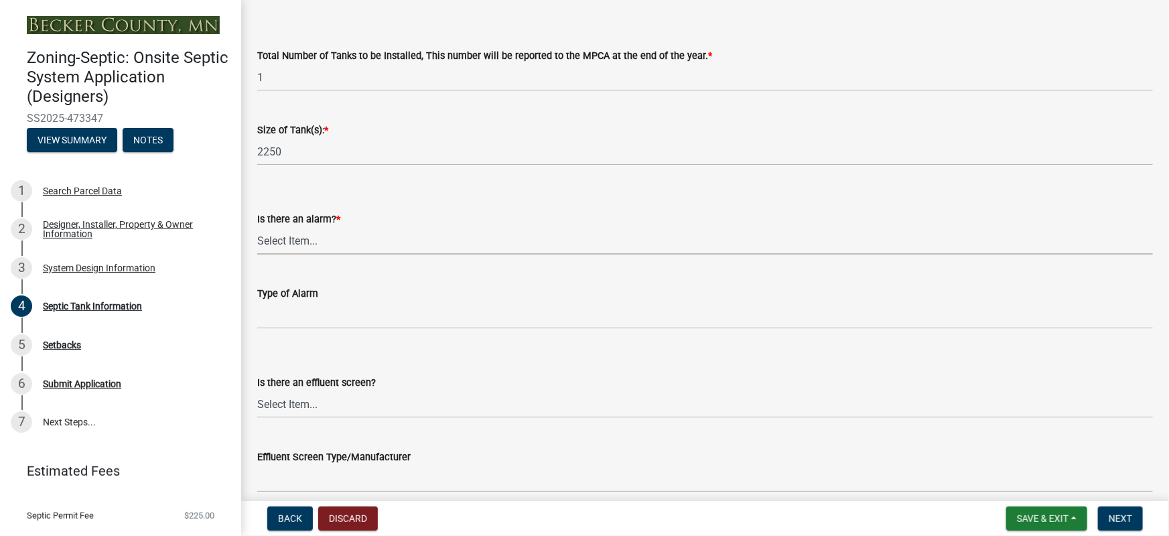
click at [314, 242] on select "Select Item... Yes No" at bounding box center [705, 240] width 896 height 27
click at [257, 227] on select "Select Item... Yes No" at bounding box center [705, 240] width 896 height 27
select select "c84d9e4c-2287-4d2e-9ef7-9874a7456ee3"
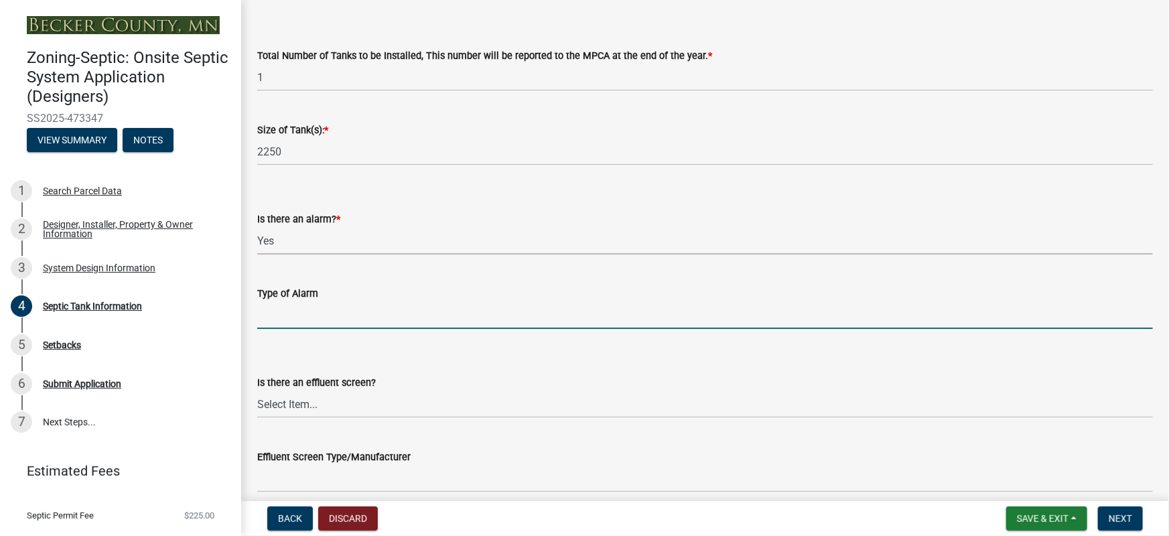
click at [283, 323] on input "Type of Alarm" at bounding box center [705, 315] width 896 height 27
type input "B"
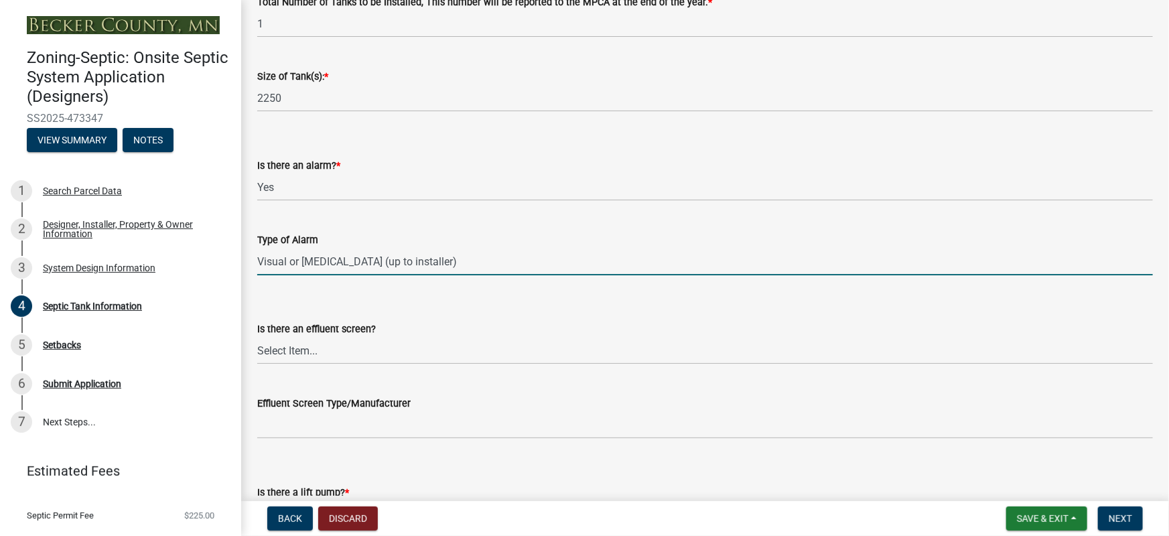
scroll to position [324, 0]
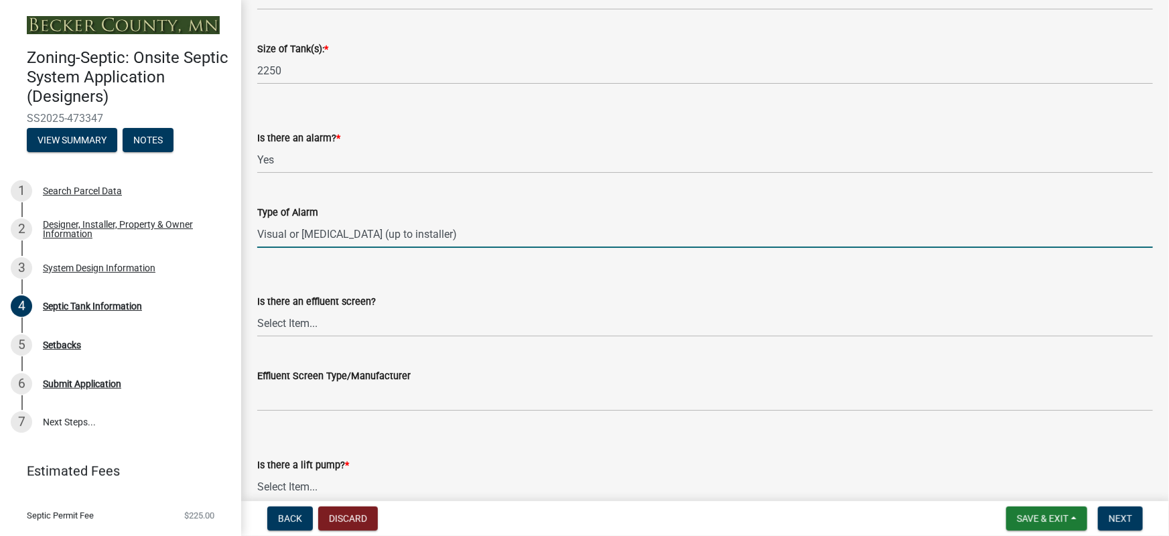
type input "Visual or [MEDICAL_DATA] (up to installer)"
click at [288, 321] on select "Select Item... Yes No" at bounding box center [705, 323] width 896 height 27
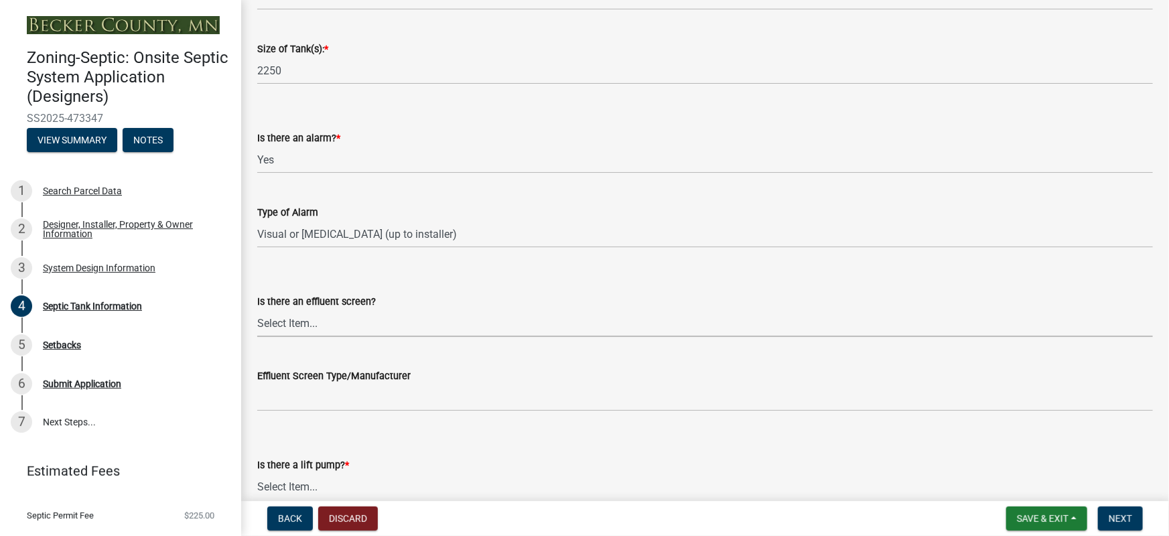
click at [290, 310] on select "Select Item... Yes No" at bounding box center [705, 323] width 896 height 27
click at [257, 310] on select "Select Item... Yes No" at bounding box center [705, 323] width 896 height 27
select select "a956bcdf-8f12-4f61-bfc1-a6e229dc0595"
click at [277, 411] on wm-data-entity-input "Effluent Screen Type/Manufacturer" at bounding box center [705, 385] width 896 height 73
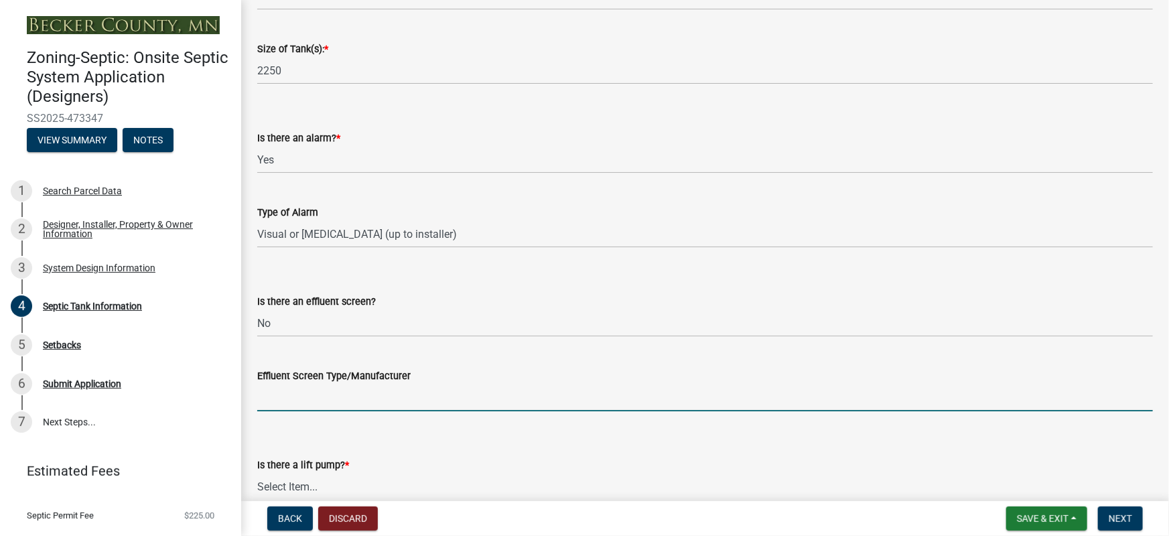
click at [282, 400] on input "Effluent Screen Type/Manufacturer" at bounding box center [705, 397] width 896 height 27
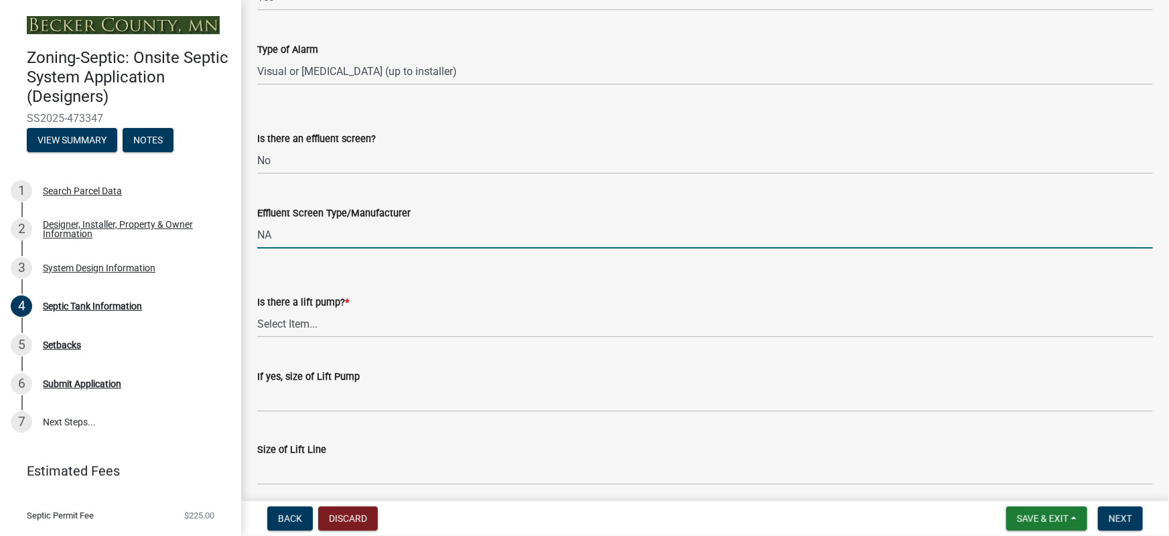
type input "NA"
click at [308, 320] on select "Select Item... Yes No" at bounding box center [705, 323] width 896 height 27
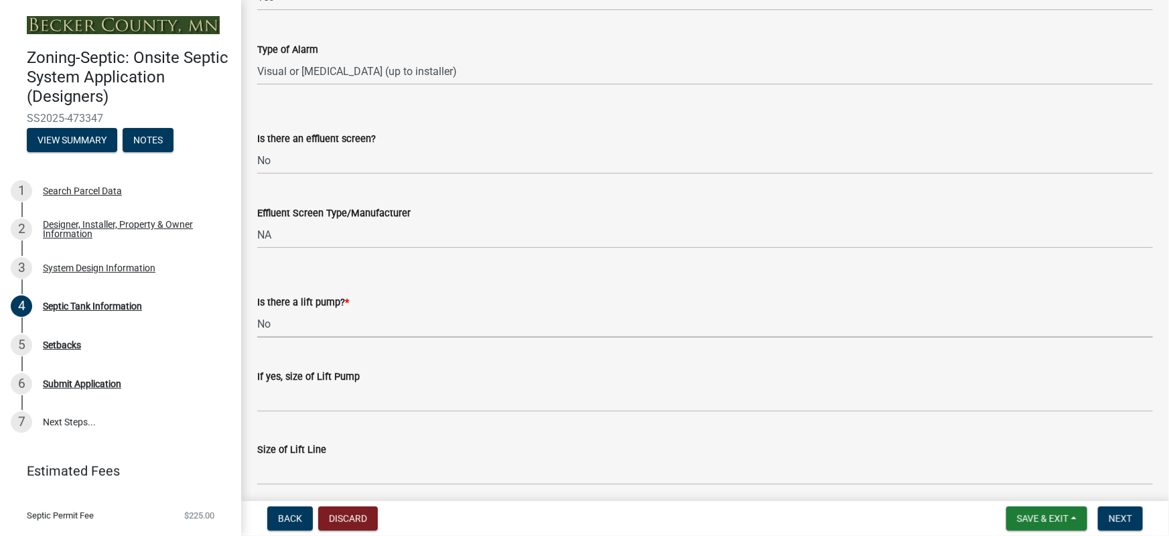
click at [257, 310] on select "Select Item... Yes No" at bounding box center [705, 323] width 896 height 27
select select "ba43cfd8-3223-4e93-a41d-8bc71aa45820"
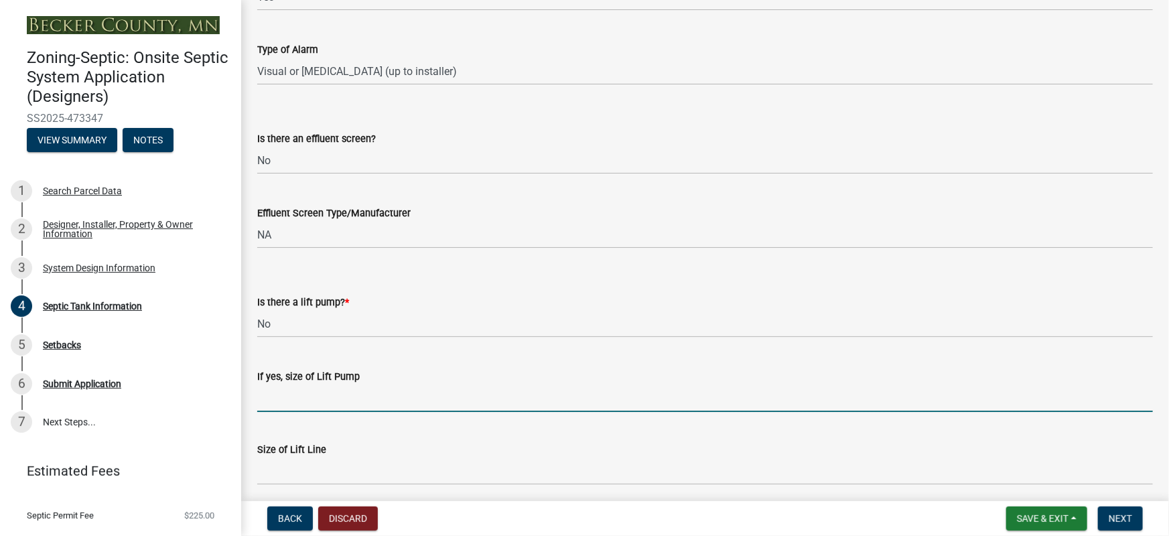
click at [292, 409] on input "If yes, size of Lift Pump" at bounding box center [705, 398] width 896 height 27
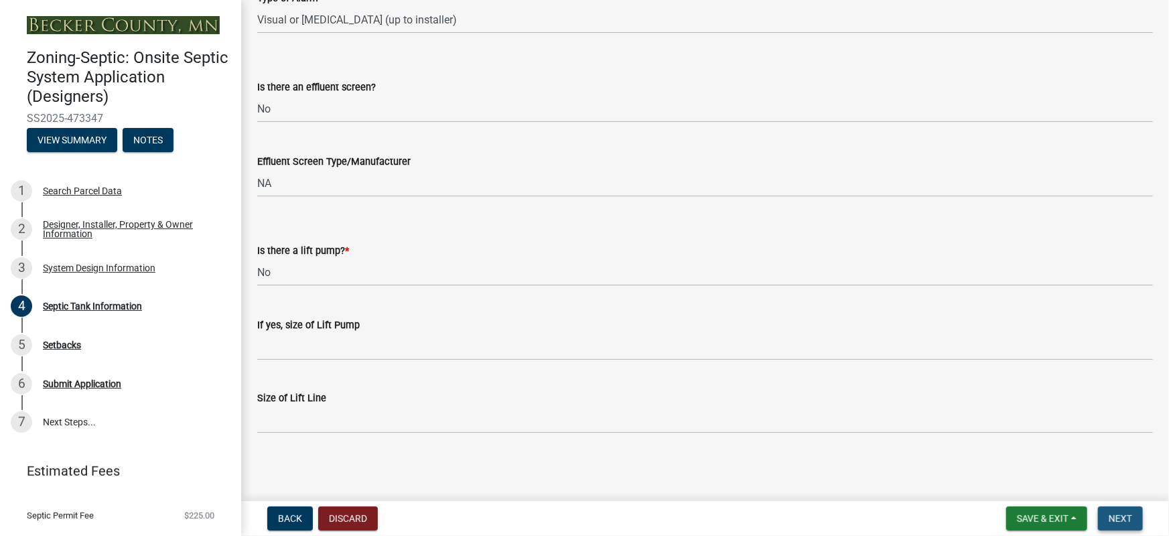
click at [1119, 523] on span "Next" at bounding box center [1120, 518] width 23 height 11
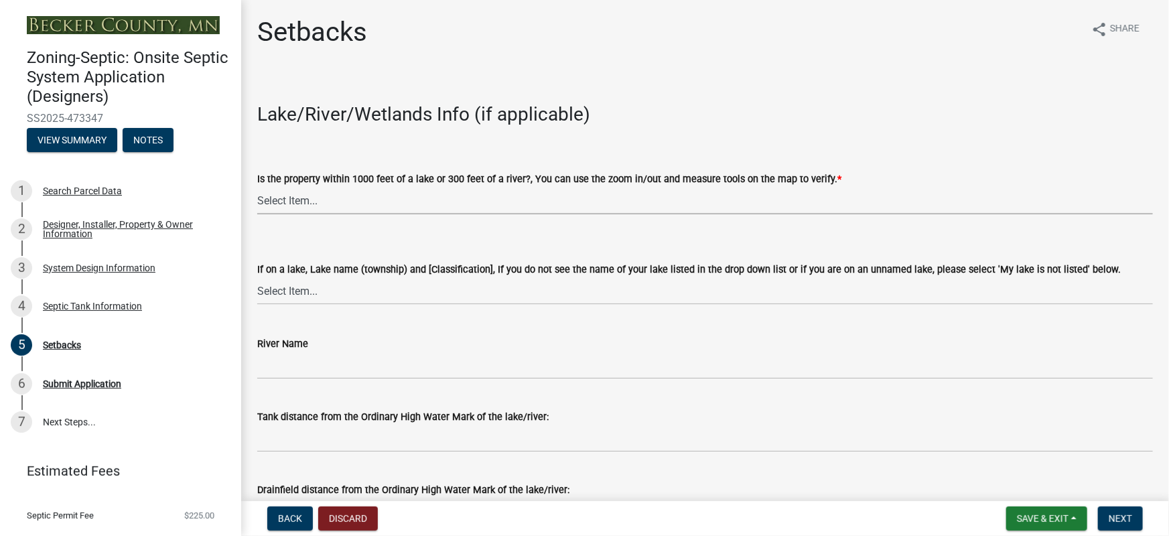
click at [336, 204] on select "Select Item... Yes No" at bounding box center [705, 200] width 896 height 27
click at [257, 187] on select "Select Item... Yes No" at bounding box center [705, 200] width 896 height 27
select select "c245ec0d-8d6f-4710-ab2b-b3aa70611708"
click at [300, 295] on select "Select Item... [GEOGRAPHIC_DATA] is not listed below [GEOGRAPHIC_DATA] ([GEOGRA…" at bounding box center [705, 290] width 896 height 27
click at [257, 277] on select "Select Item... [GEOGRAPHIC_DATA] is not listed below [GEOGRAPHIC_DATA] ([GEOGRA…" at bounding box center [705, 290] width 896 height 27
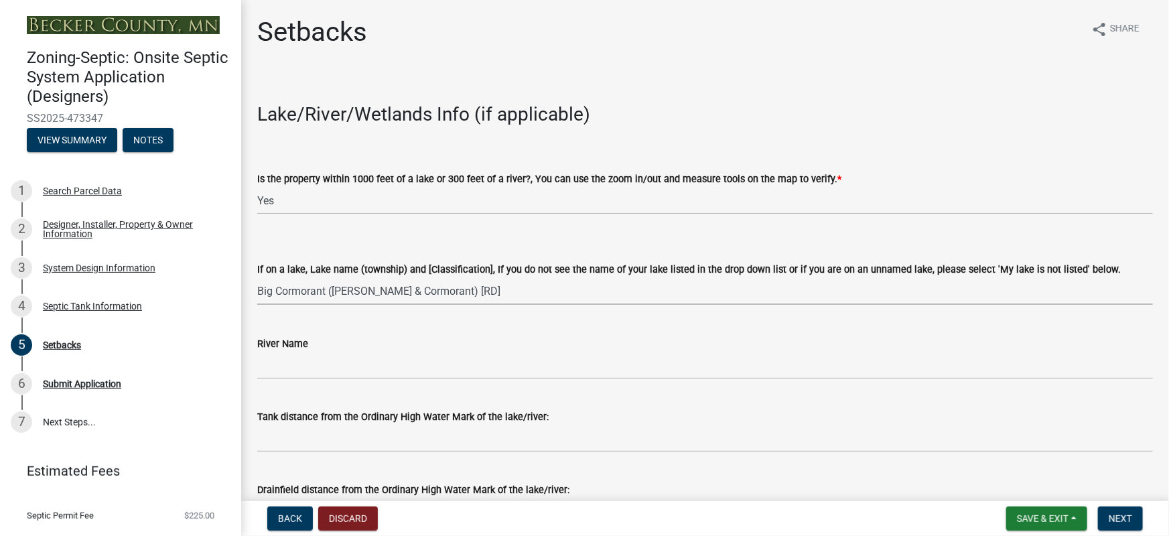
select select "8774fe87-de2d-4813-9f11-30a292078723"
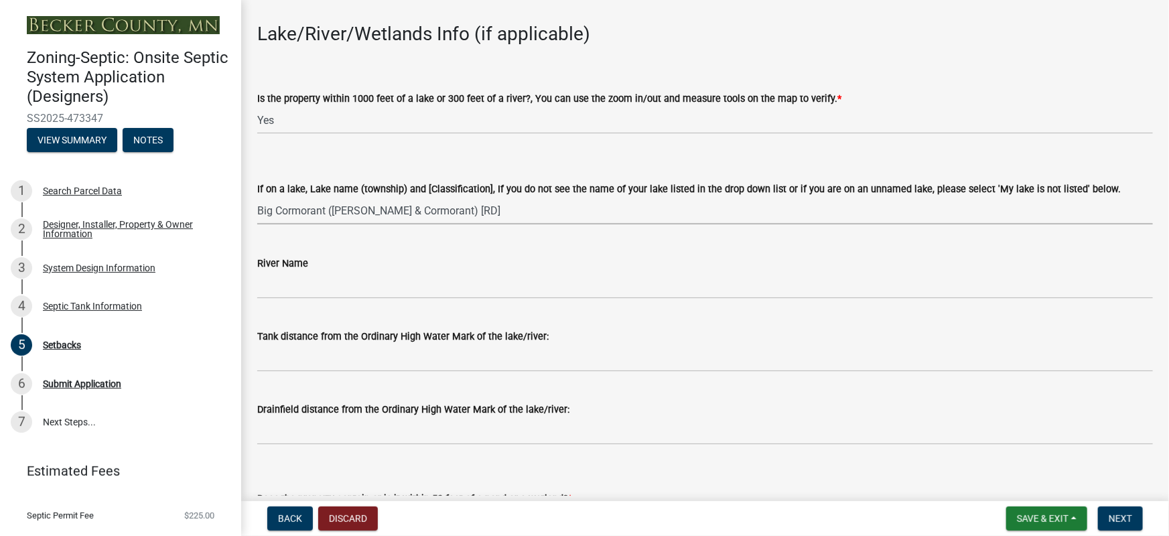
scroll to position [162, 0]
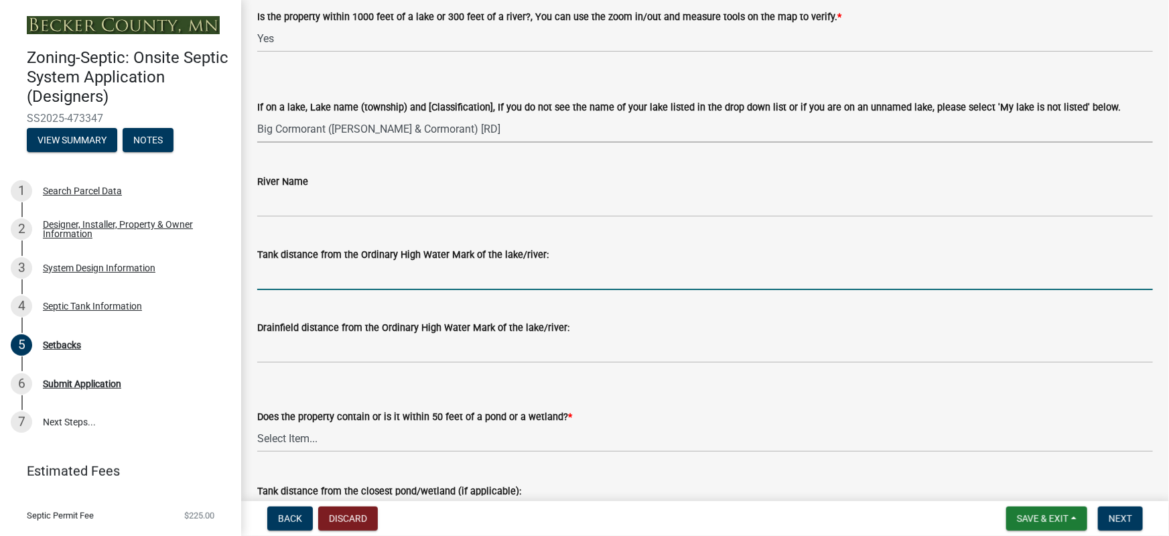
click at [324, 279] on input "Tank distance from the Ordinary High Water Mark of the lake/river:" at bounding box center [705, 276] width 896 height 27
type input "80 ft."
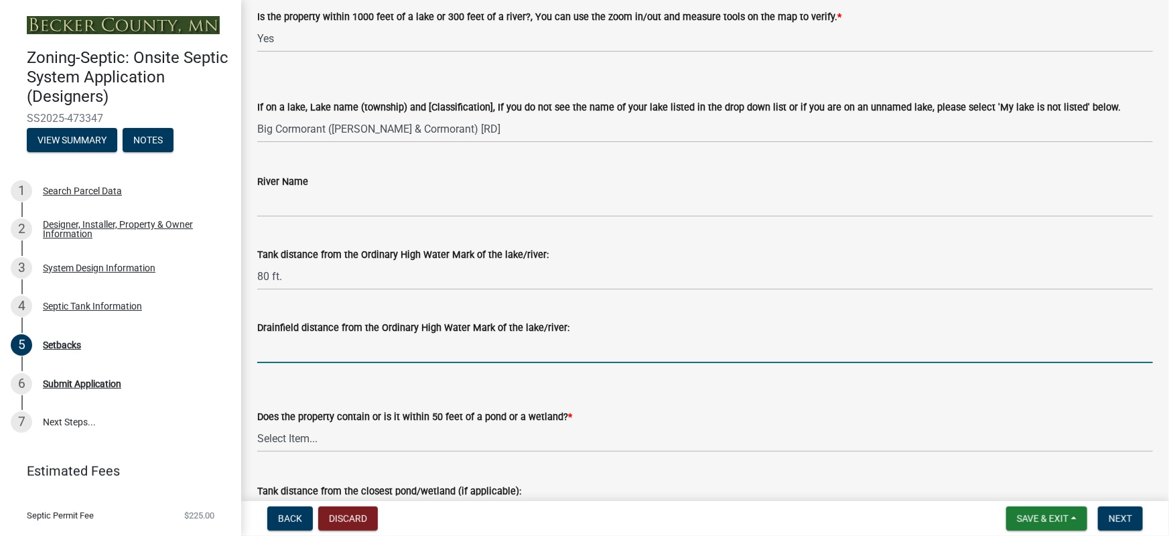
click at [300, 349] on input "Drainfield distance from the Ordinary High Water Mark of the lake/river:" at bounding box center [705, 349] width 896 height 27
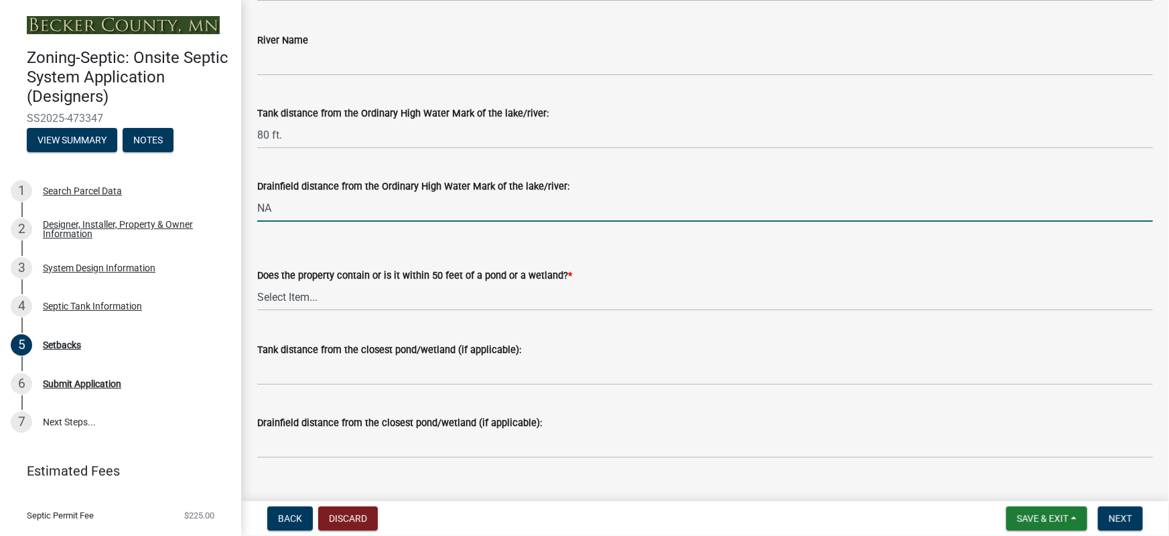
scroll to position [324, 0]
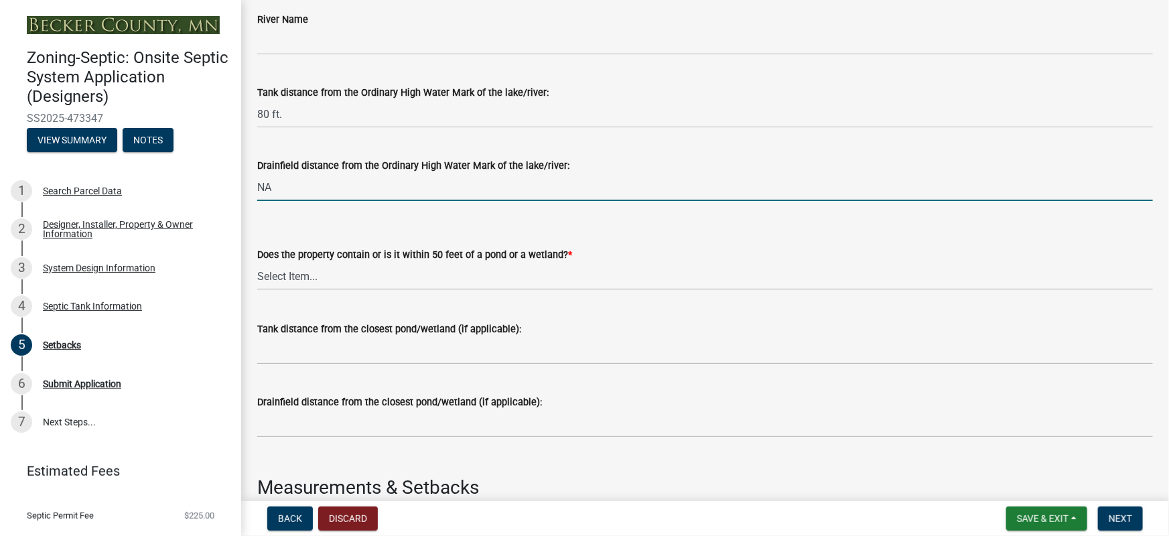
type input "NA"
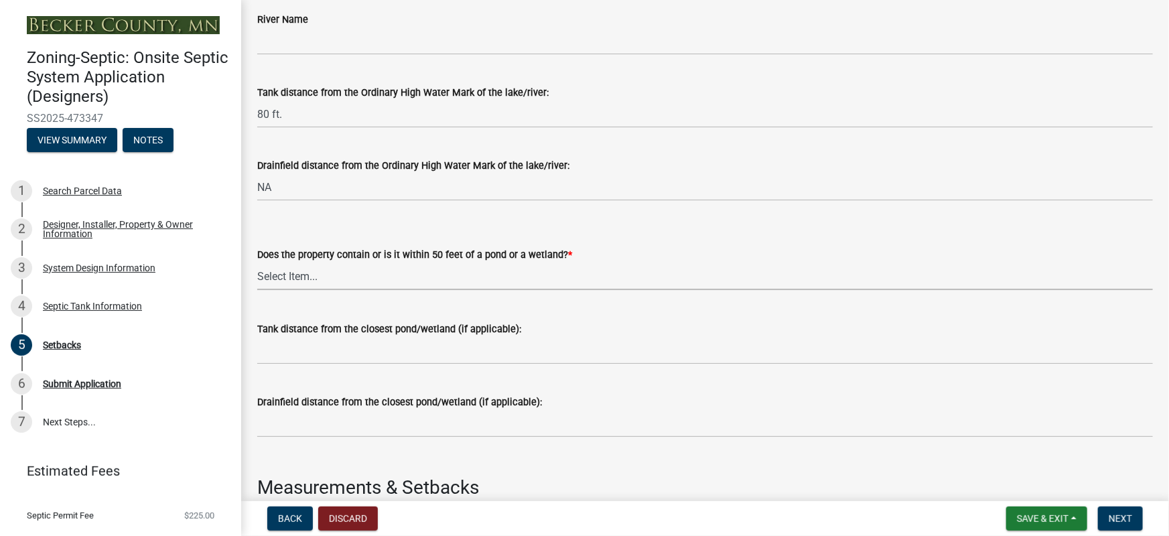
click at [341, 279] on select "Select Item... Yes No" at bounding box center [705, 276] width 896 height 27
click at [257, 263] on select "Select Item... Yes No" at bounding box center [705, 276] width 896 height 27
select select "23044af5-43bb-4cf5-8aef-2716db2ce5fc"
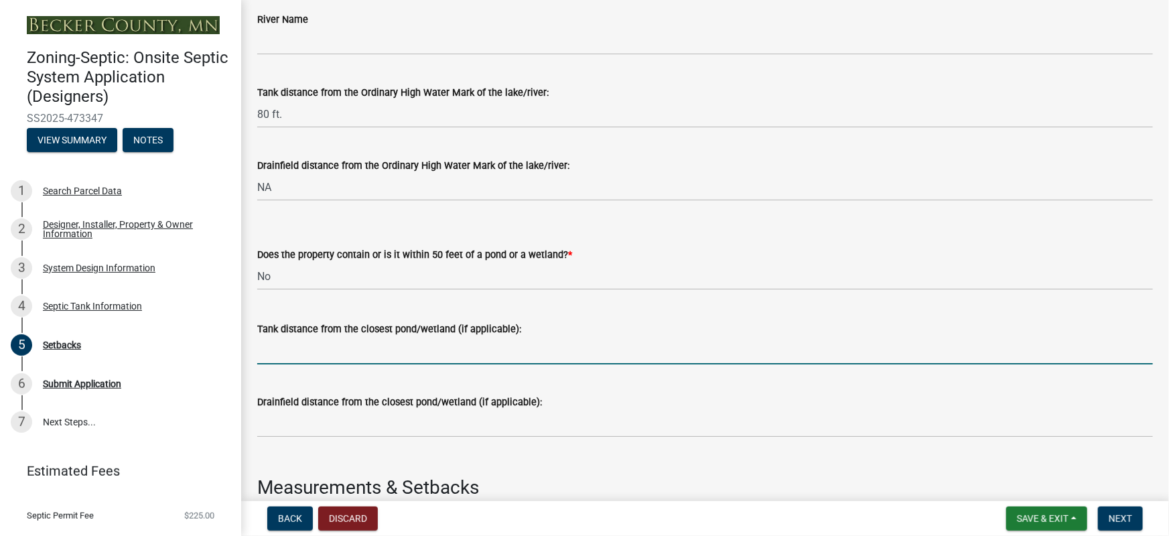
click at [306, 362] on input "Tank distance from the closest pond/wetland (if applicable):" at bounding box center [705, 350] width 896 height 27
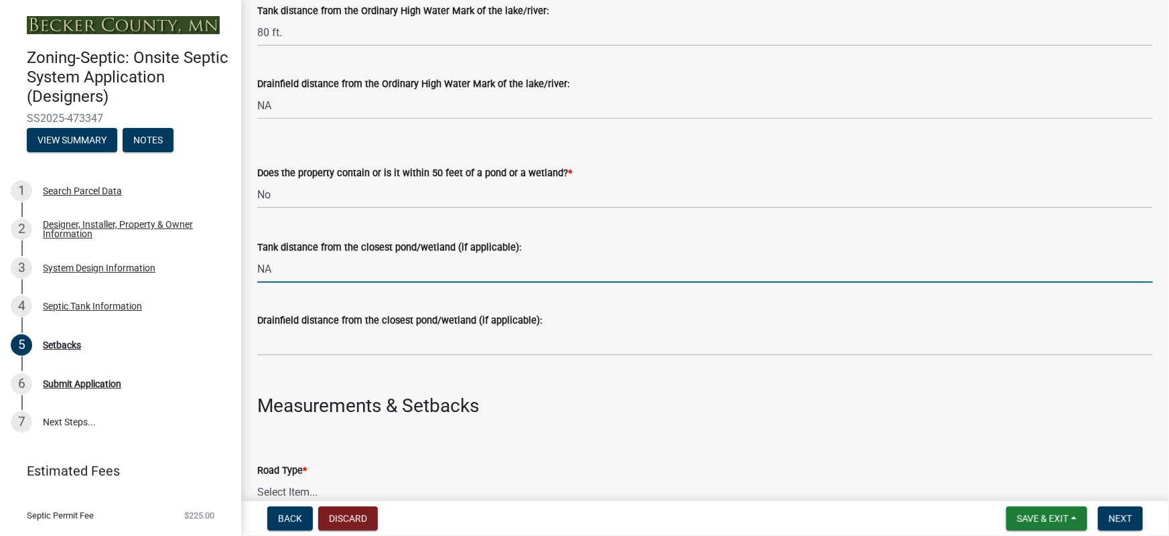
type input "NA"
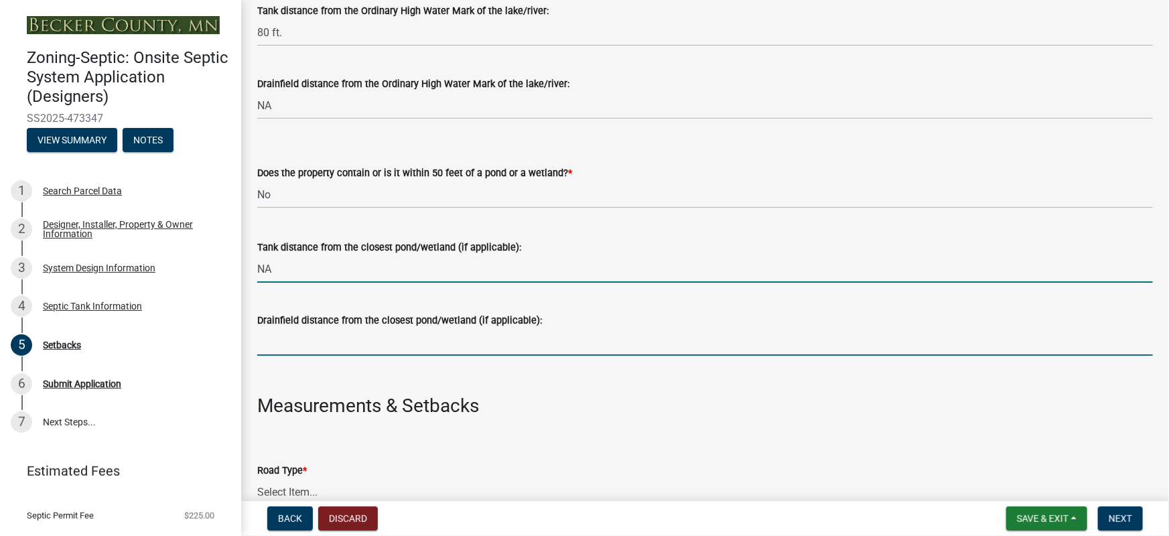
click at [321, 345] on input "Drainfield distance from the closest pond/wetland (if applicable):" at bounding box center [705, 341] width 896 height 27
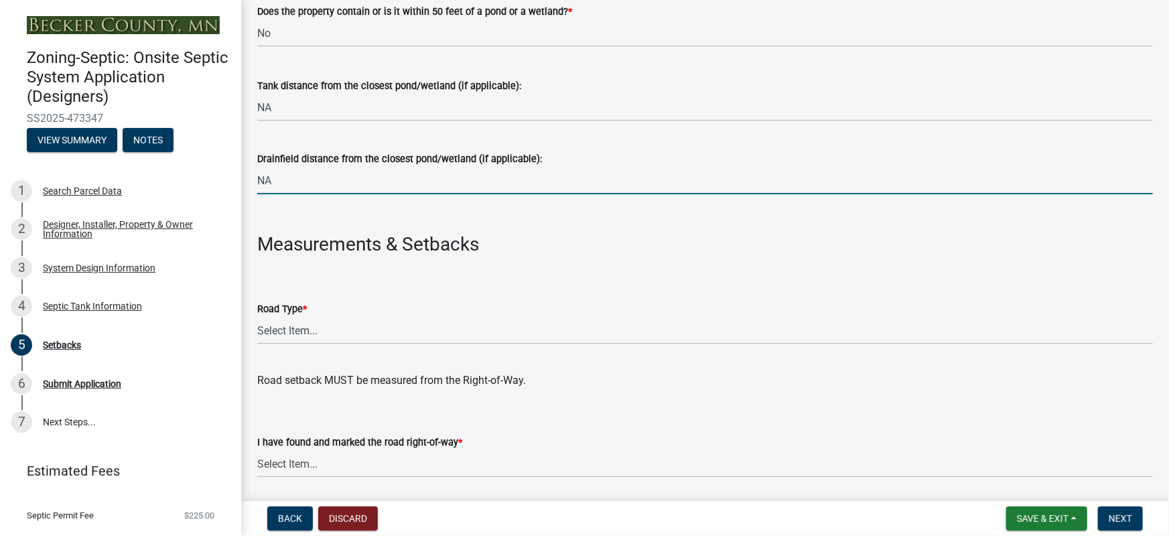
scroll to position [568, 0]
type input "NA"
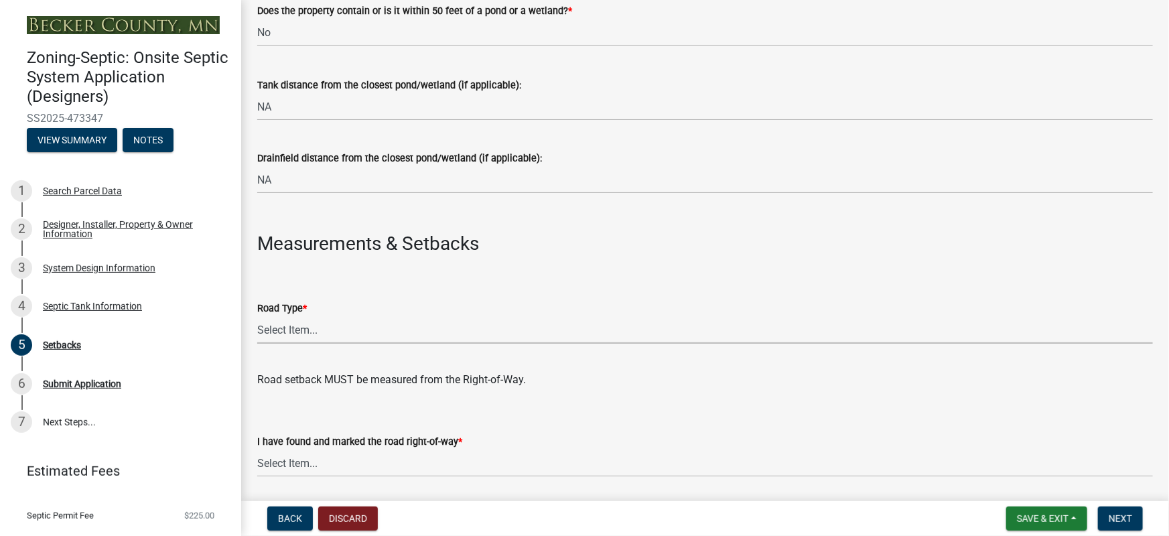
click at [328, 333] on select "Select Item... State County Public / Township Private Easement [GEOGRAPHIC_DATA]" at bounding box center [705, 329] width 896 height 27
click at [257, 316] on select "Select Item... State County Public / Township Private Easement [GEOGRAPHIC_DATA]" at bounding box center [705, 329] width 896 height 27
select select "21af9b93-f494-48c6-91ae-235d36c6c939"
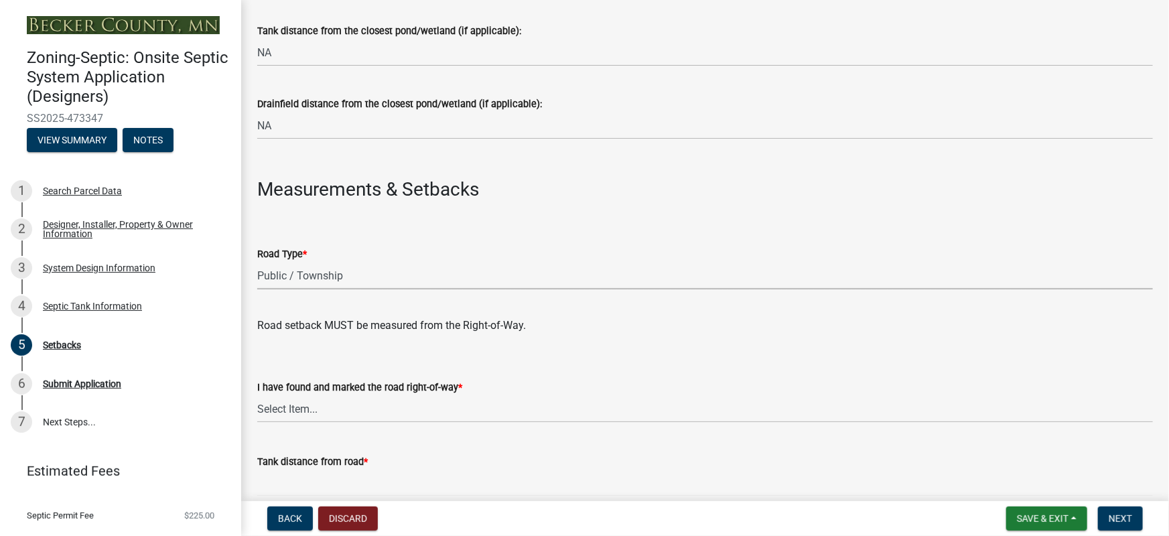
scroll to position [650, 0]
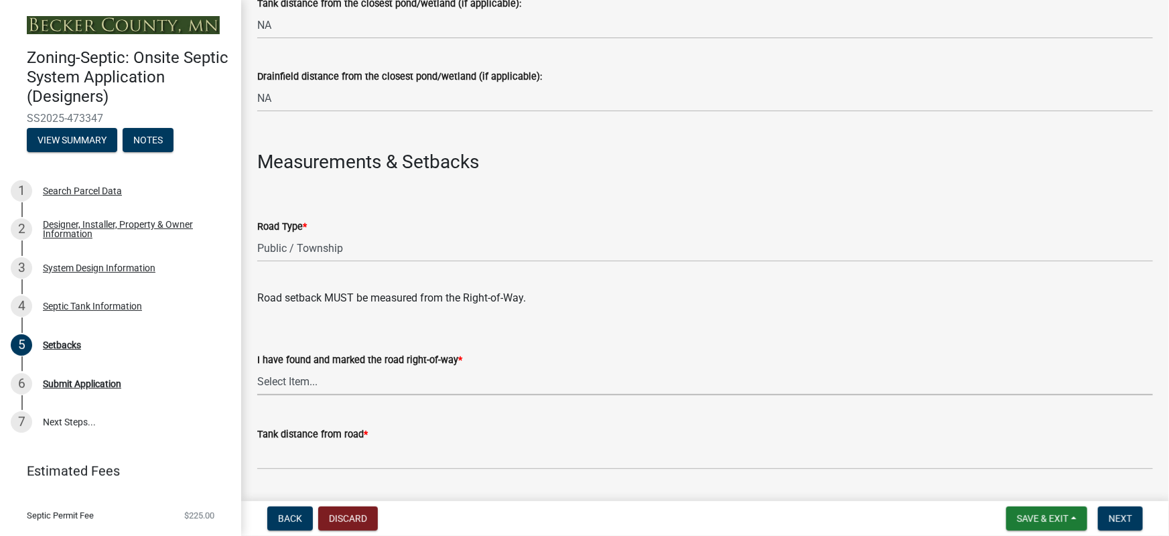
click at [308, 381] on select "Select Item... Yes No" at bounding box center [705, 381] width 896 height 27
click at [257, 368] on select "Select Item... Yes No" at bounding box center [705, 381] width 896 height 27
select select "a3ce498e-f8b1-44e2-889e-c4968ac74b5a"
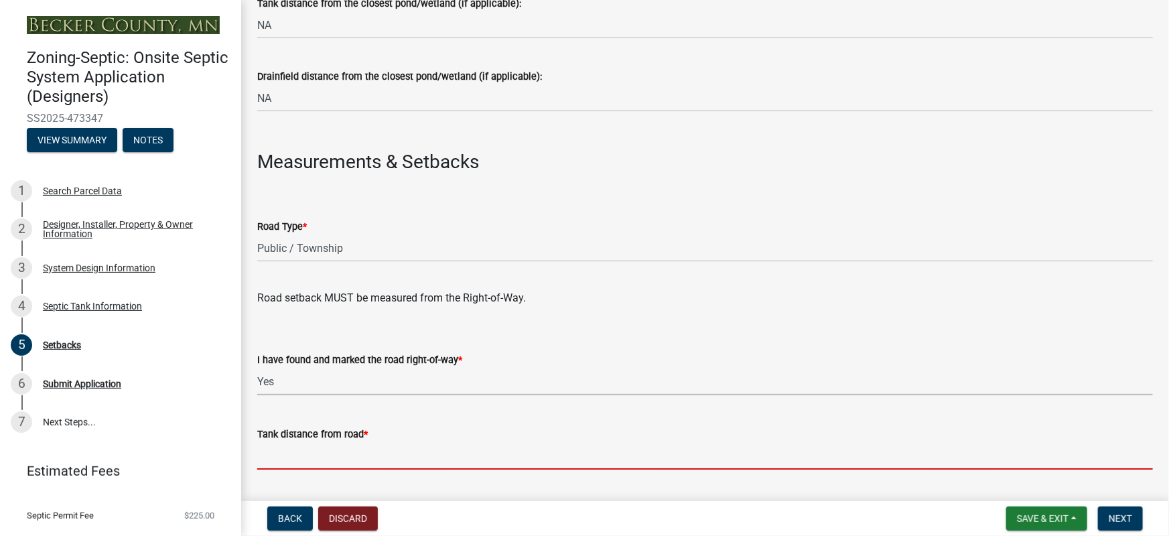
click at [298, 462] on input "Tank distance from road *" at bounding box center [705, 455] width 896 height 27
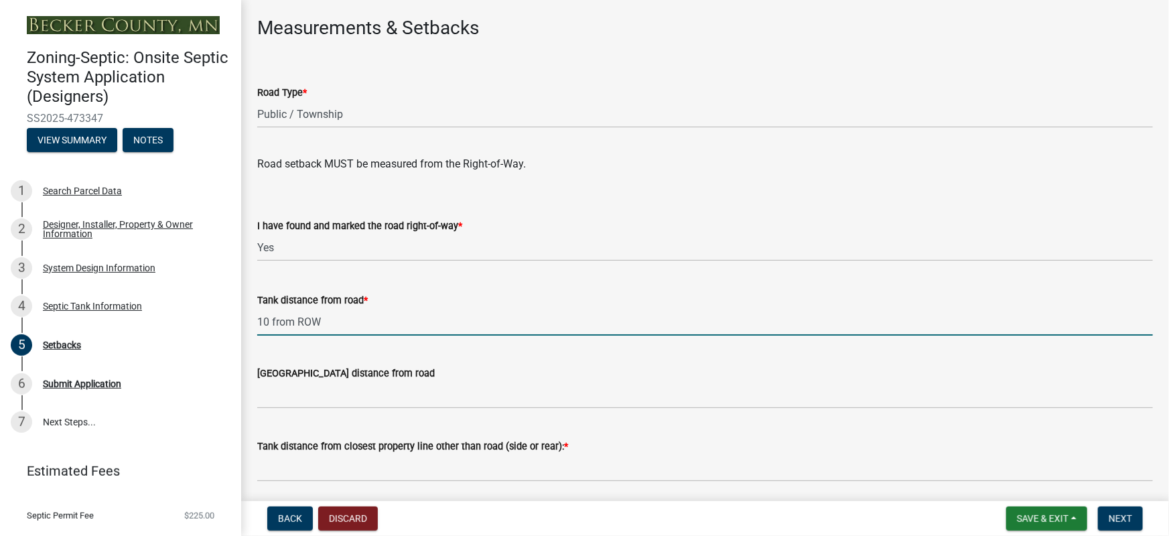
scroll to position [812, 0]
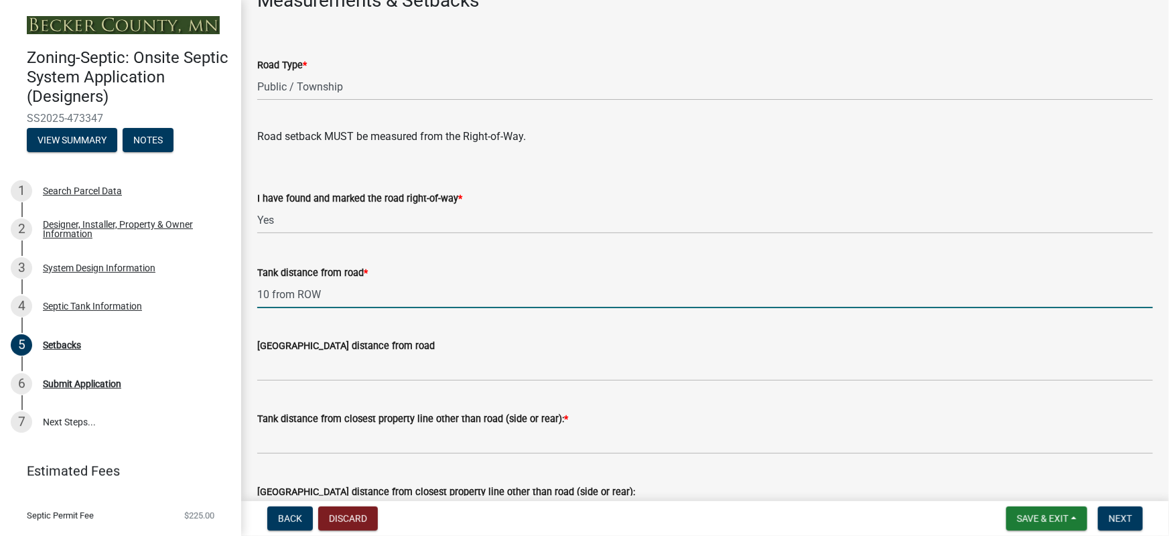
type input "10 from ROW"
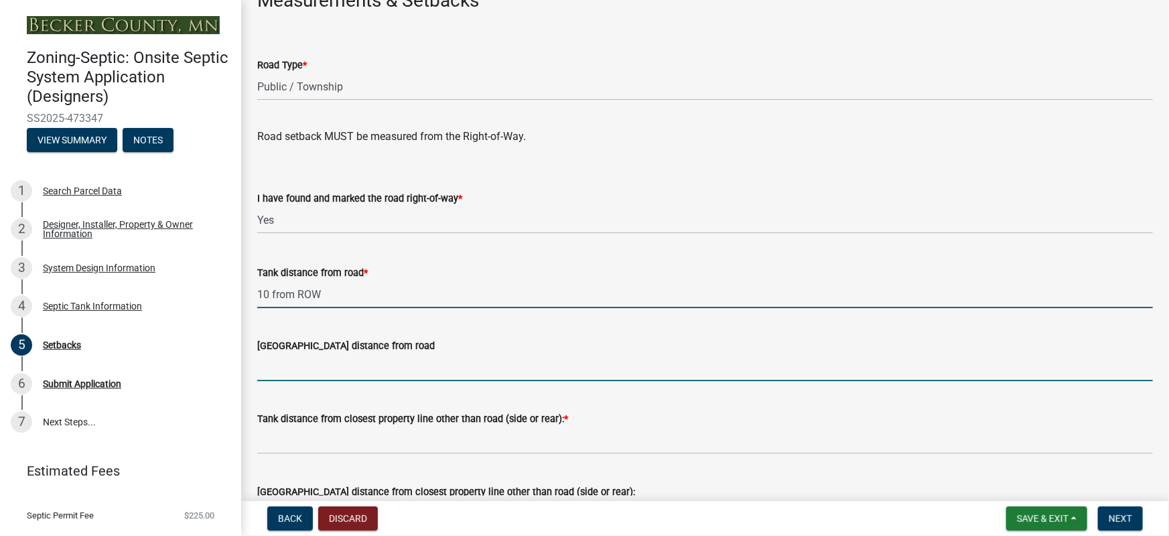
click at [298, 367] on input "[GEOGRAPHIC_DATA] distance from road" at bounding box center [705, 367] width 896 height 27
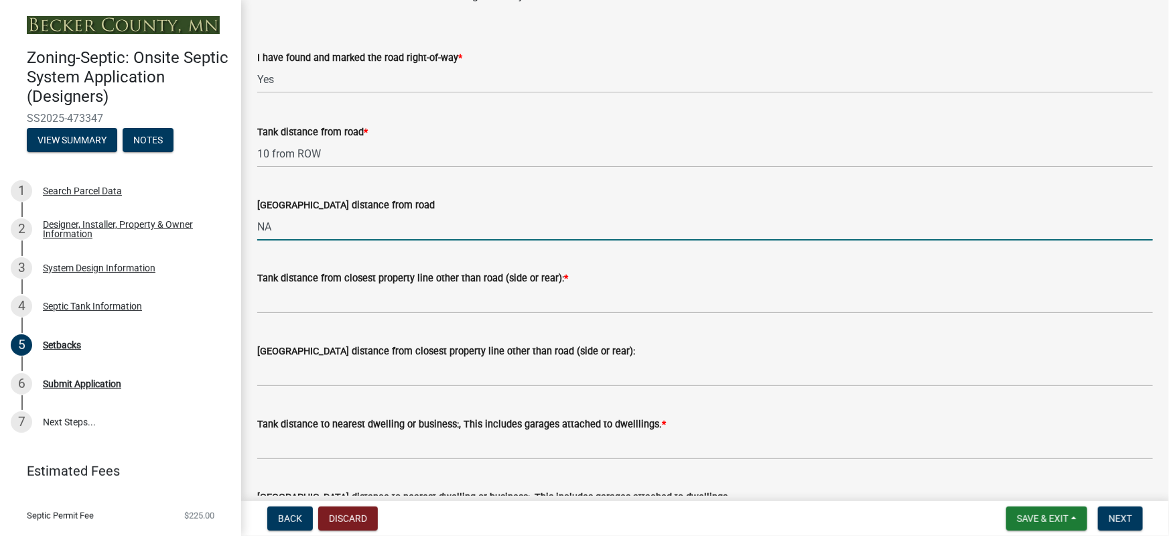
scroll to position [974, 0]
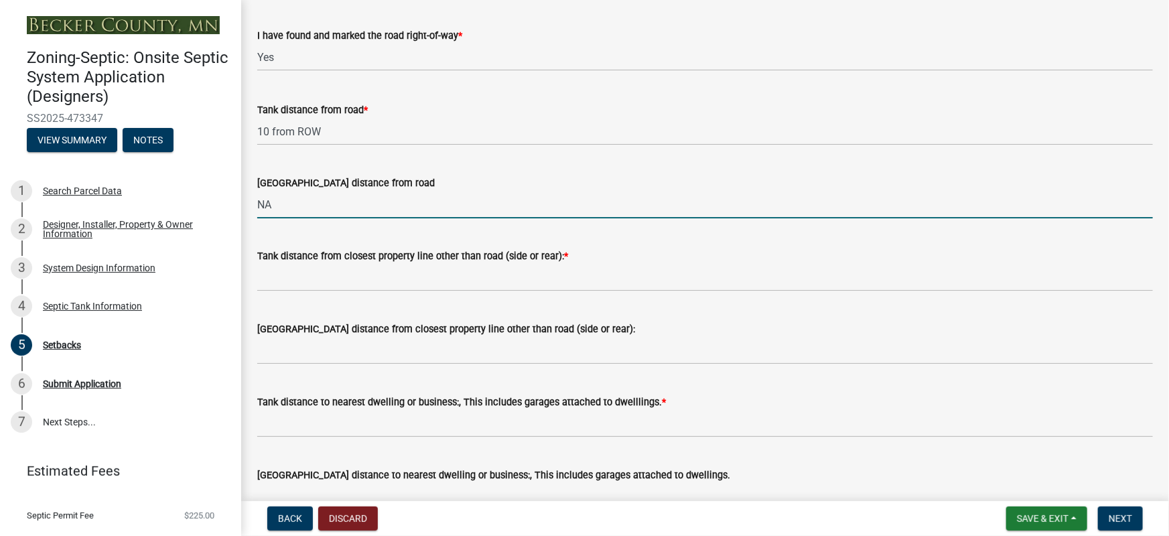
type input "NA"
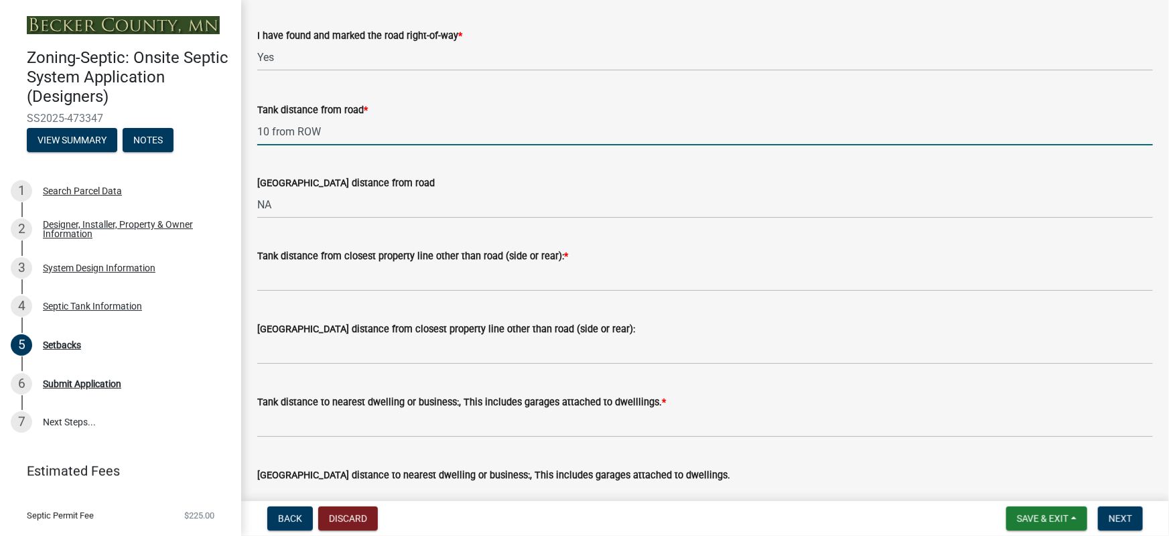
drag, startPoint x: 269, startPoint y: 133, endPoint x: 275, endPoint y: 165, distance: 32.9
click at [269, 133] on input "10 from ROW" at bounding box center [705, 131] width 896 height 27
type input "10 + from ROW"
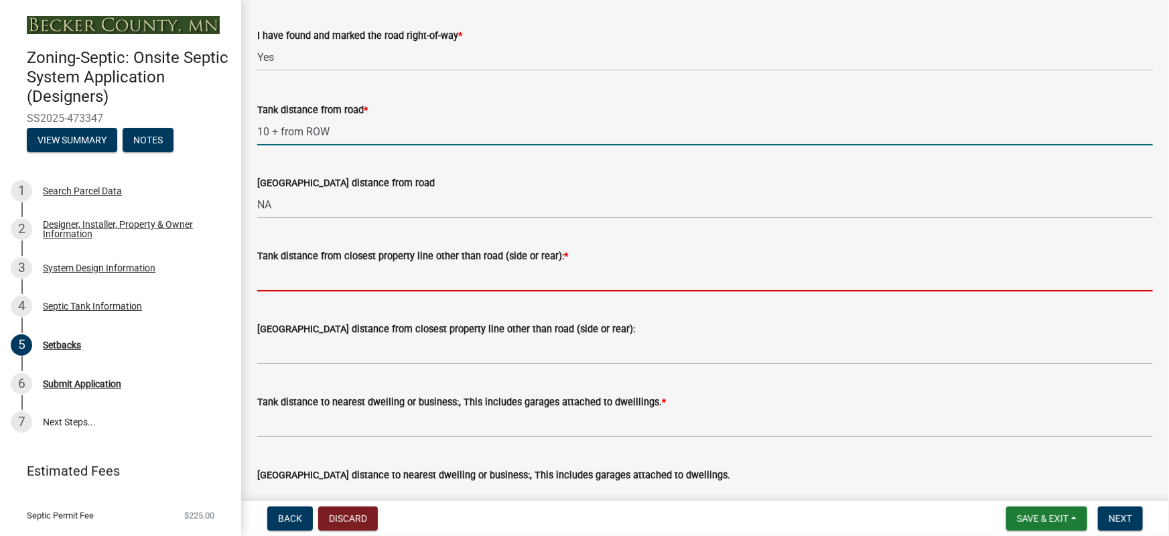
click at [296, 272] on input "Tank distance from closest property line other than road (side or rear): *" at bounding box center [705, 277] width 896 height 27
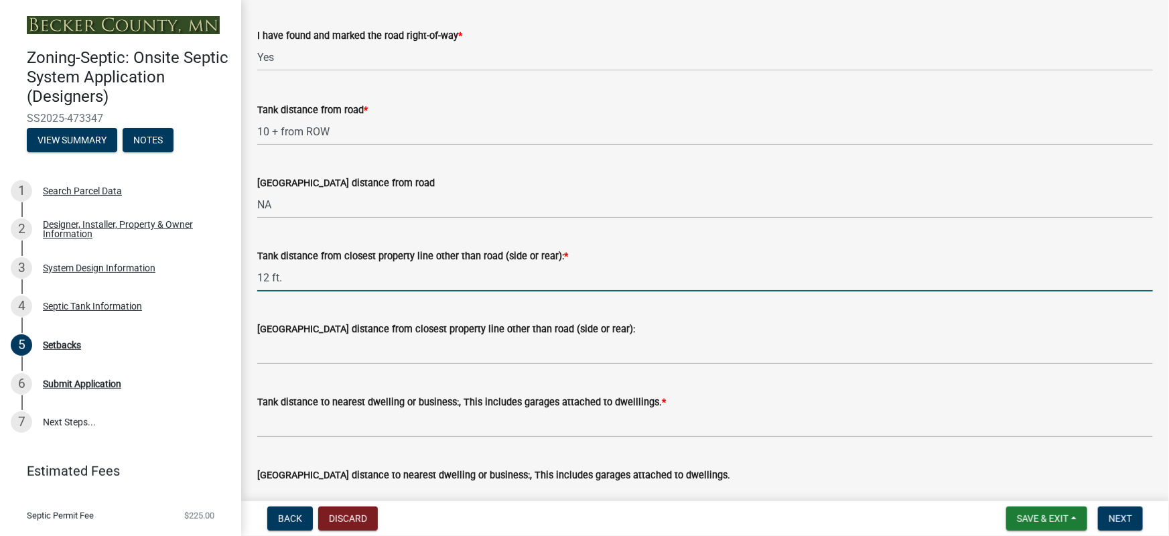
type input "12 ft."
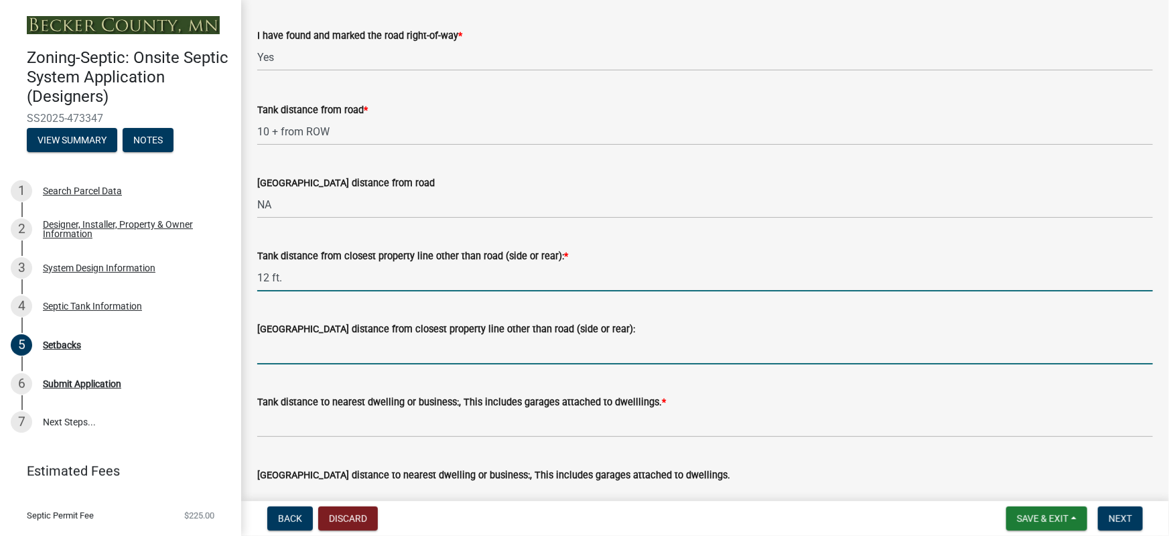
click at [291, 353] on input "[GEOGRAPHIC_DATA] distance from closest property line other than road (side or …" at bounding box center [705, 350] width 896 height 27
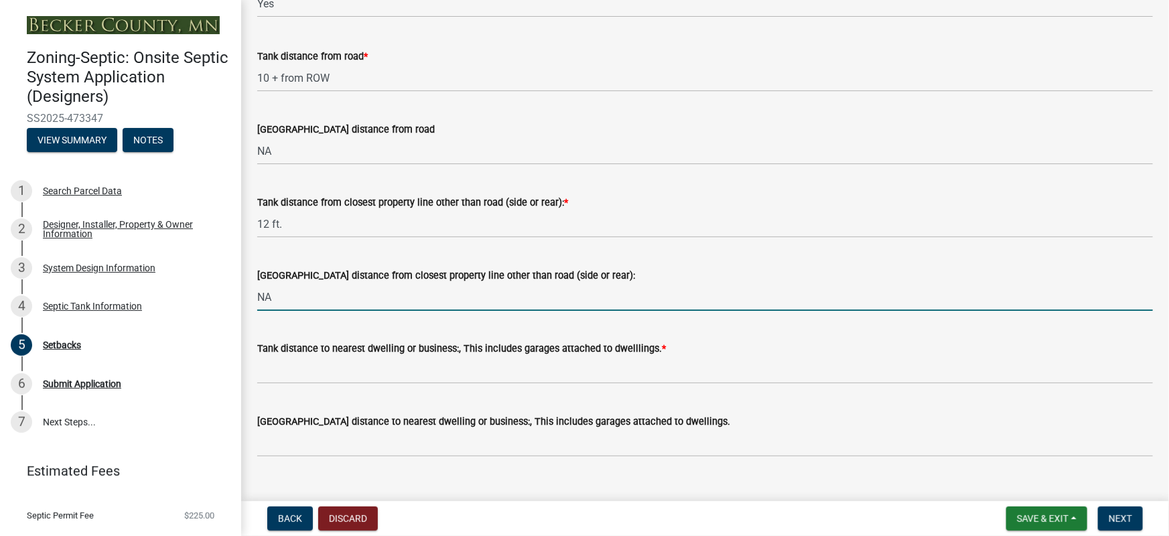
scroll to position [1056, 0]
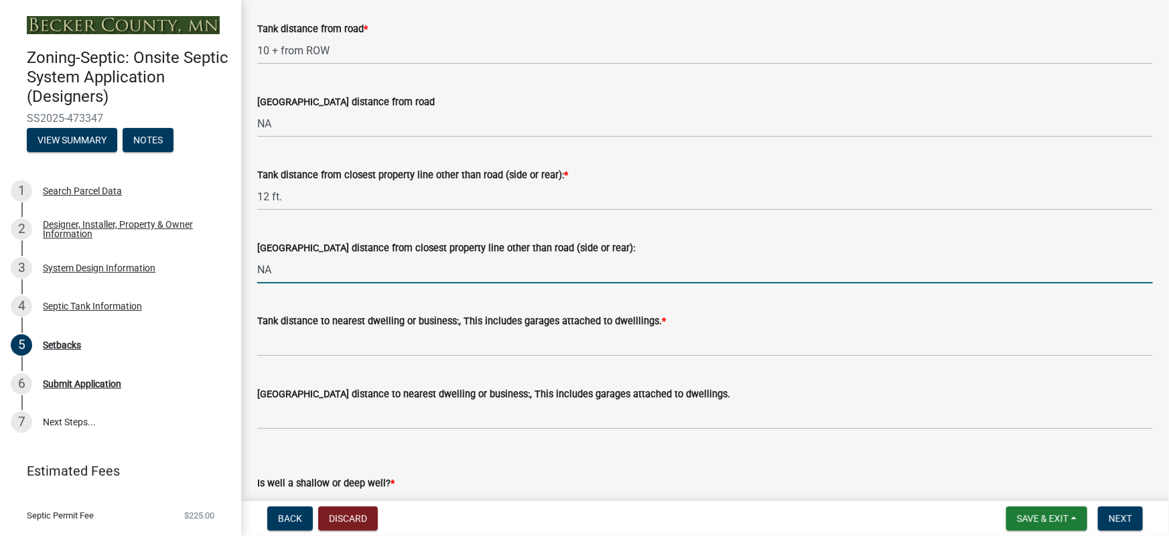
type input "NA"
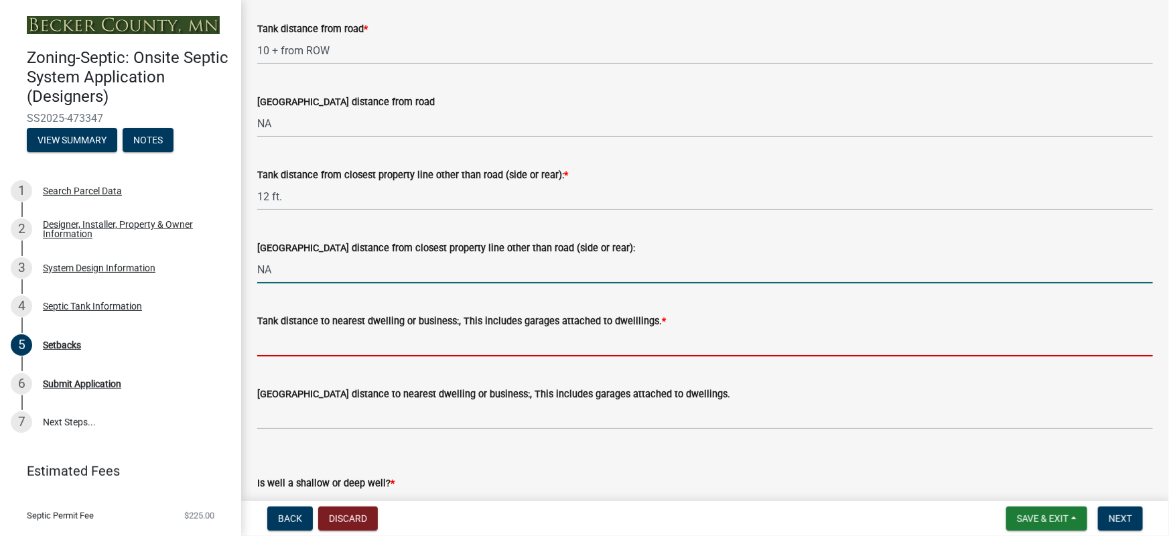
click at [301, 350] on input "Tank distance to nearest dwelling or business:, This includes garages attached …" at bounding box center [705, 342] width 896 height 27
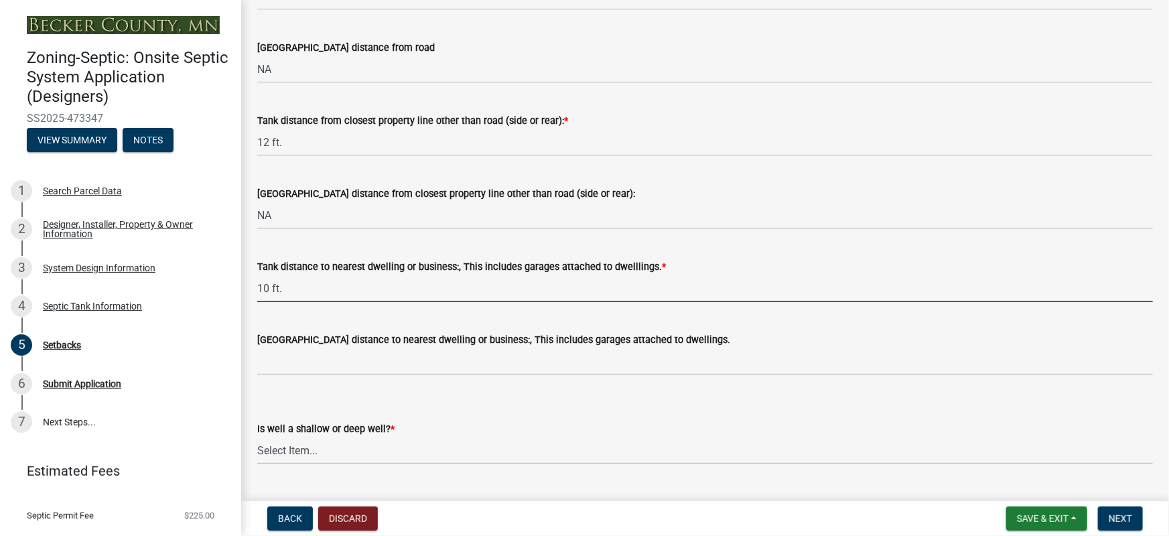
scroll to position [1137, 0]
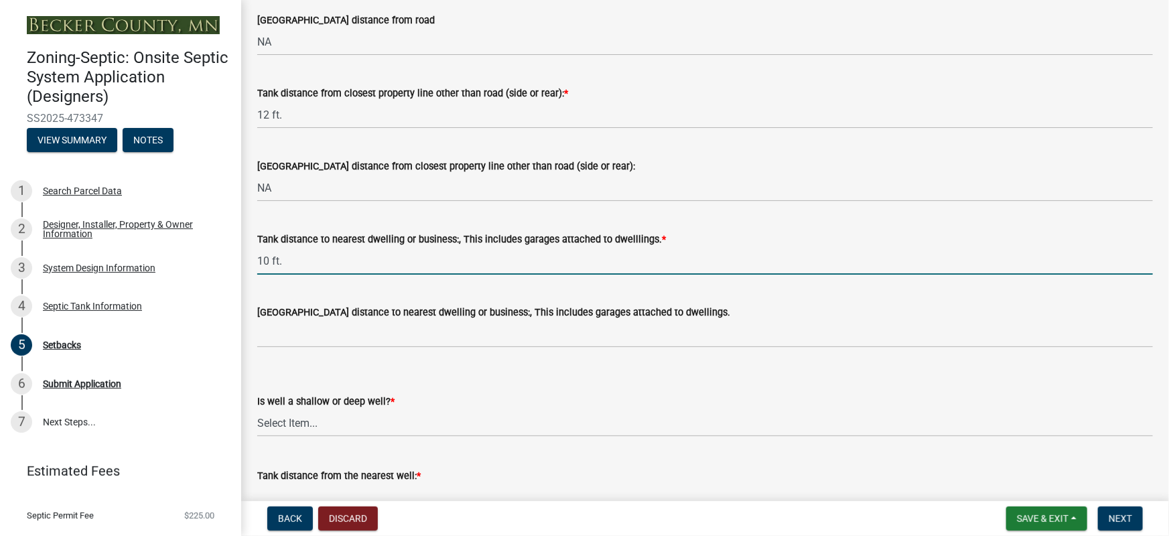
type input "10 ft."
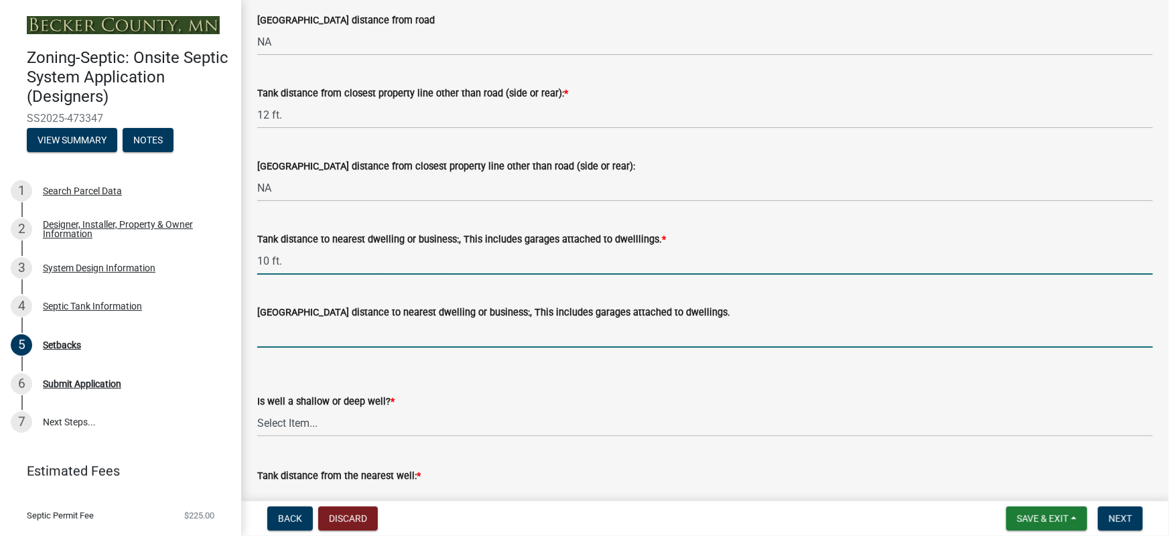
click at [312, 336] on input "[GEOGRAPHIC_DATA] distance to nearest dwelling or business:, This includes gara…" at bounding box center [705, 333] width 896 height 27
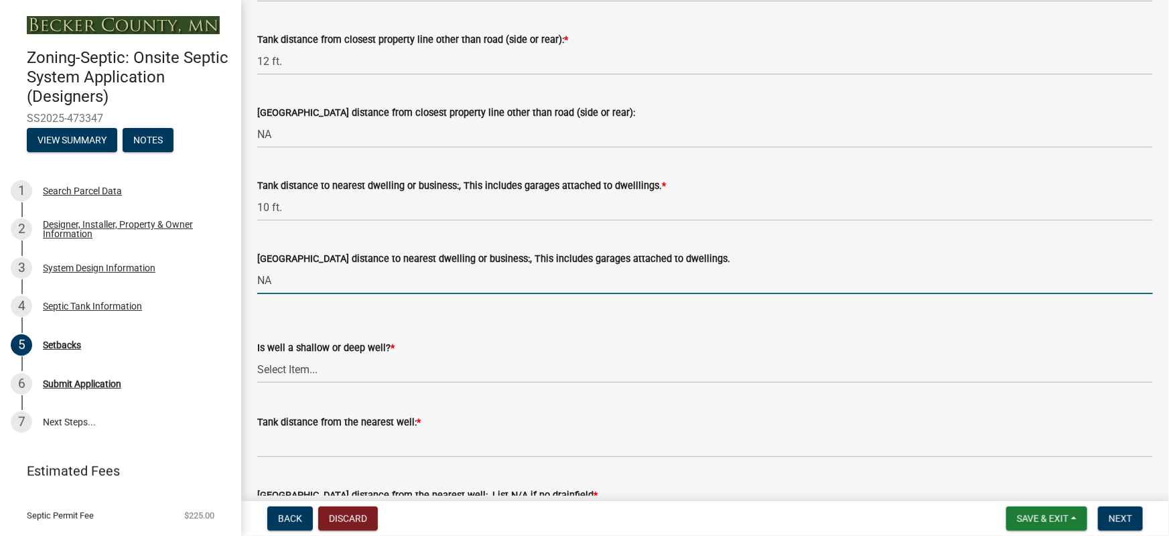
scroll to position [1218, 0]
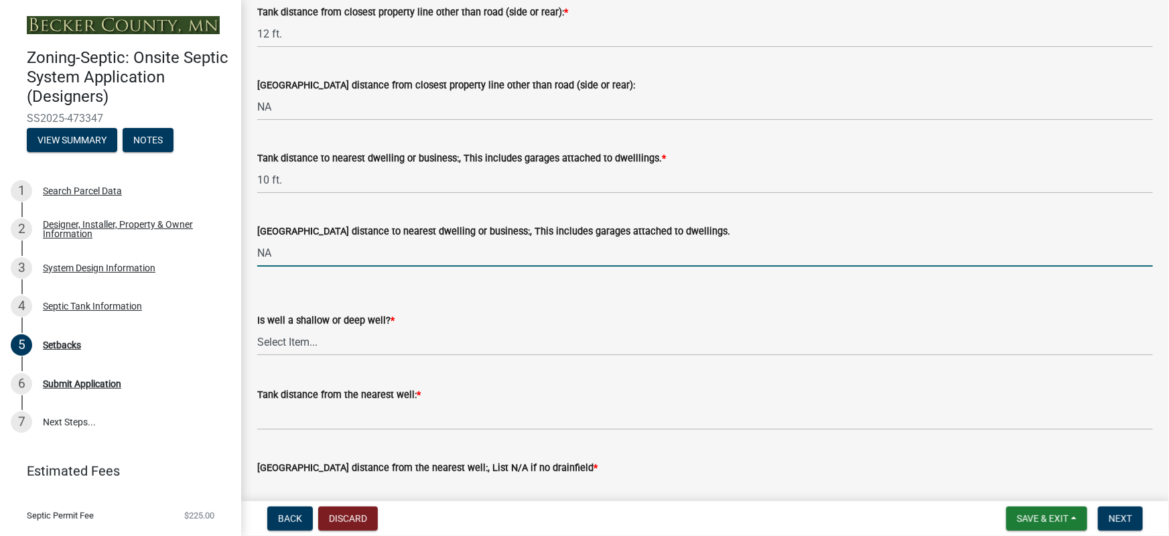
type input "NA"
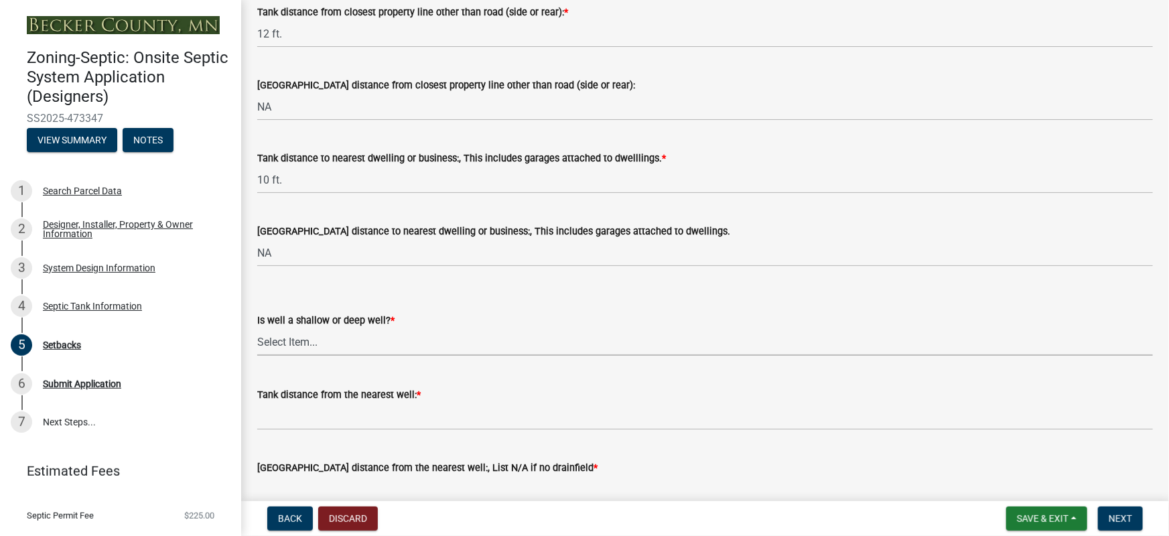
click at [311, 337] on select "Select Item... Deep Well Shallow Well No Well - Connected or to be connected to…" at bounding box center [705, 341] width 896 height 27
click at [257, 328] on select "Select Item... Deep Well Shallow Well No Well - Connected or to be connected to…" at bounding box center [705, 341] width 896 height 27
select select "cf78f1da-f066-4305-88a2-864abad1fa52"
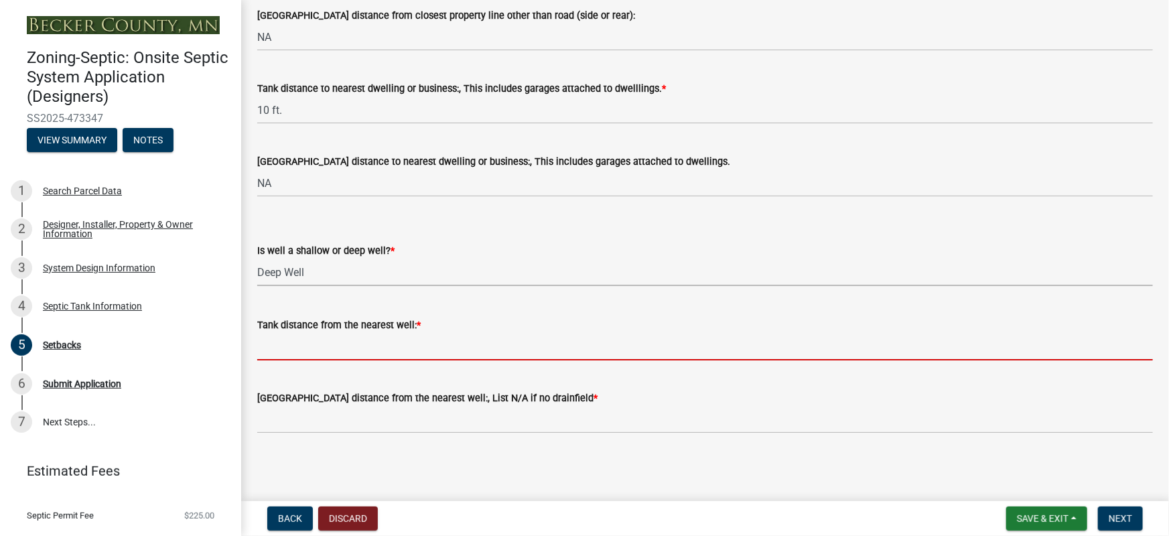
click at [314, 348] on input "Tank distance from the nearest well: *" at bounding box center [705, 346] width 896 height 27
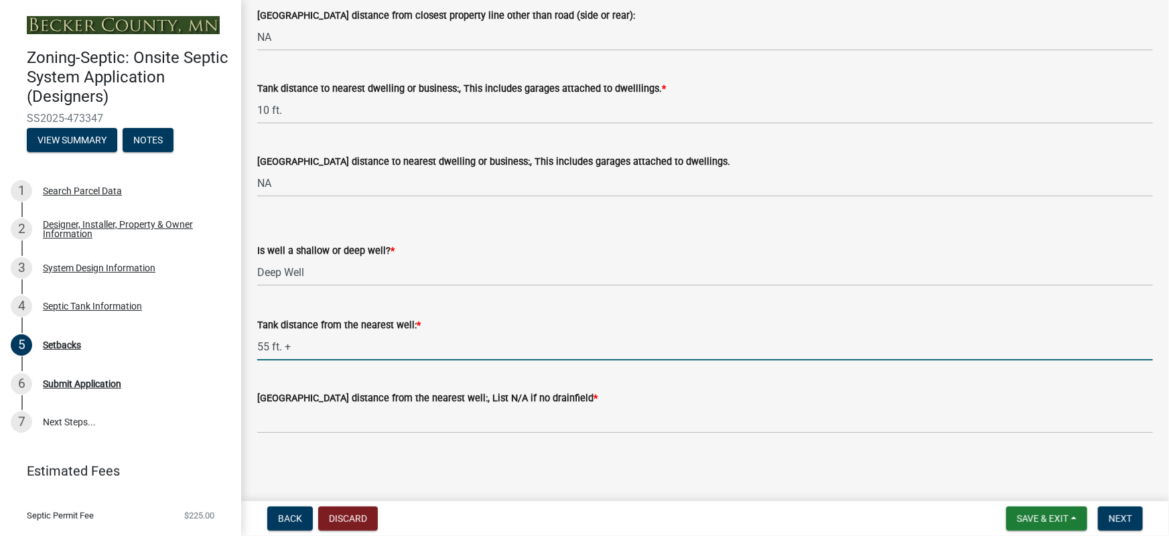
type input "55 ft. +"
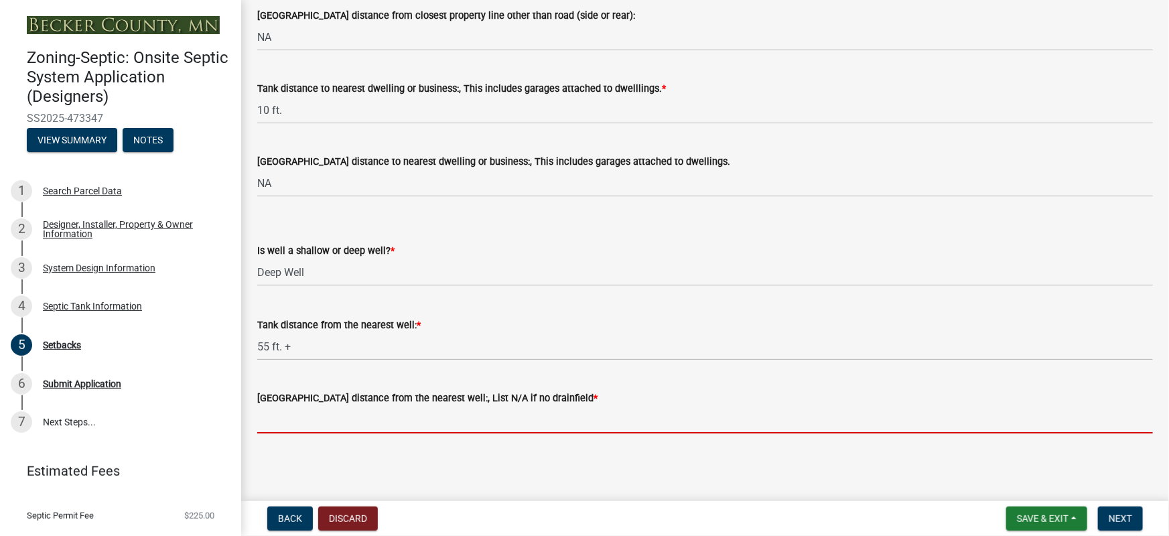
click at [292, 407] on input "[GEOGRAPHIC_DATA] distance from the nearest well:, List N/A if no drainfield *" at bounding box center [705, 419] width 896 height 27
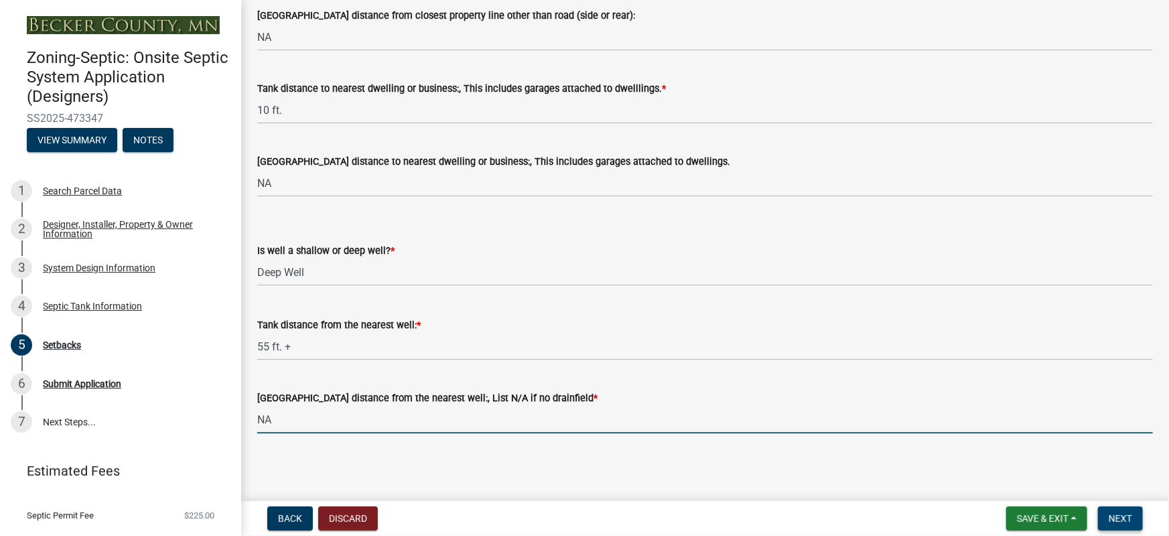
type input "NA"
click at [1125, 522] on span "Next" at bounding box center [1120, 518] width 23 height 11
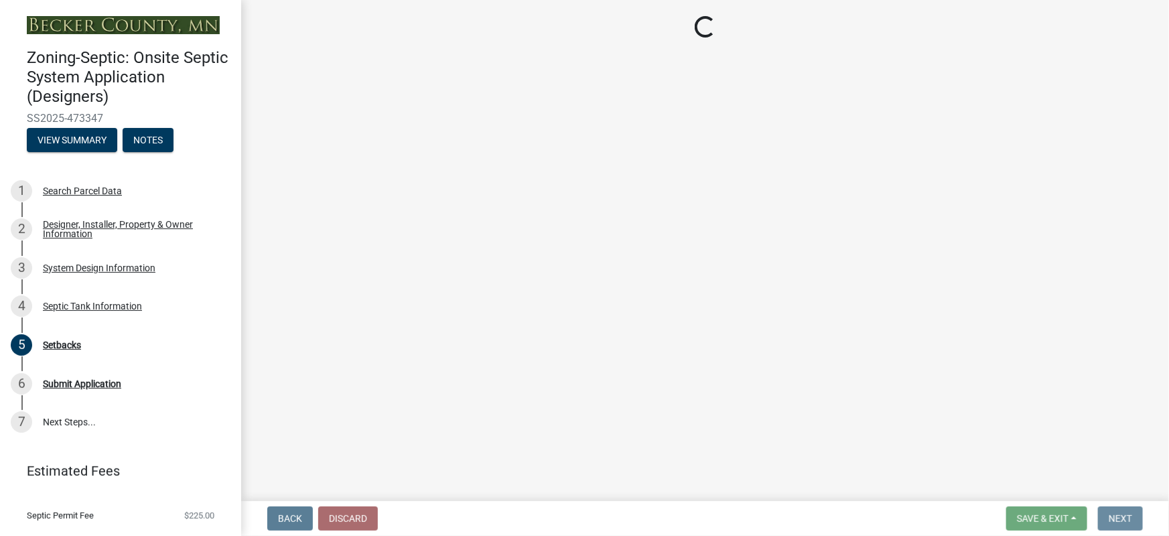
scroll to position [0, 0]
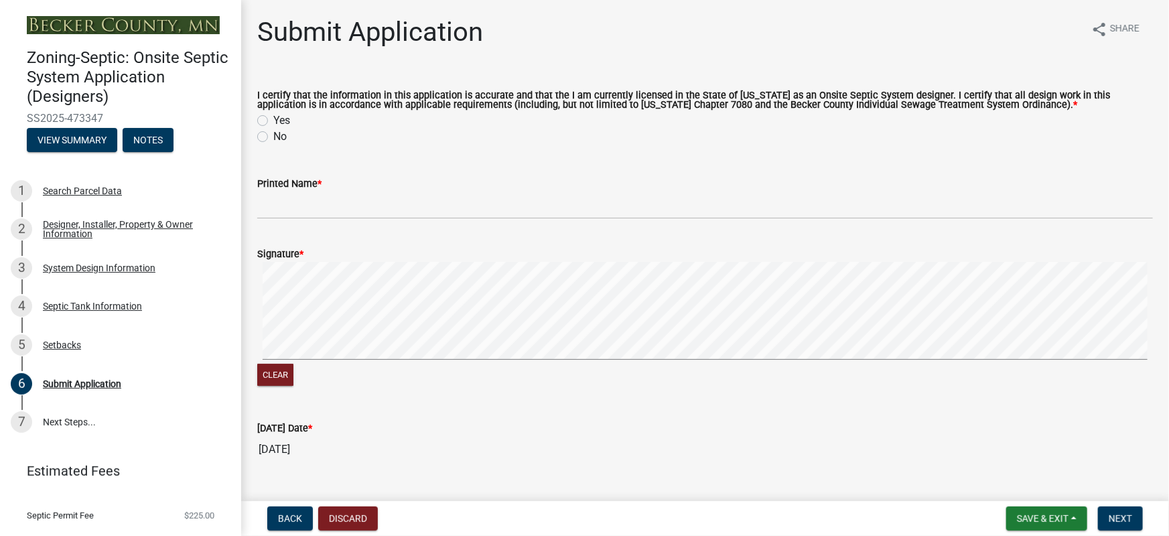
click at [273, 121] on label "Yes" at bounding box center [281, 121] width 17 height 16
click at [273, 121] on input "Yes" at bounding box center [277, 117] width 9 height 9
radio input "true"
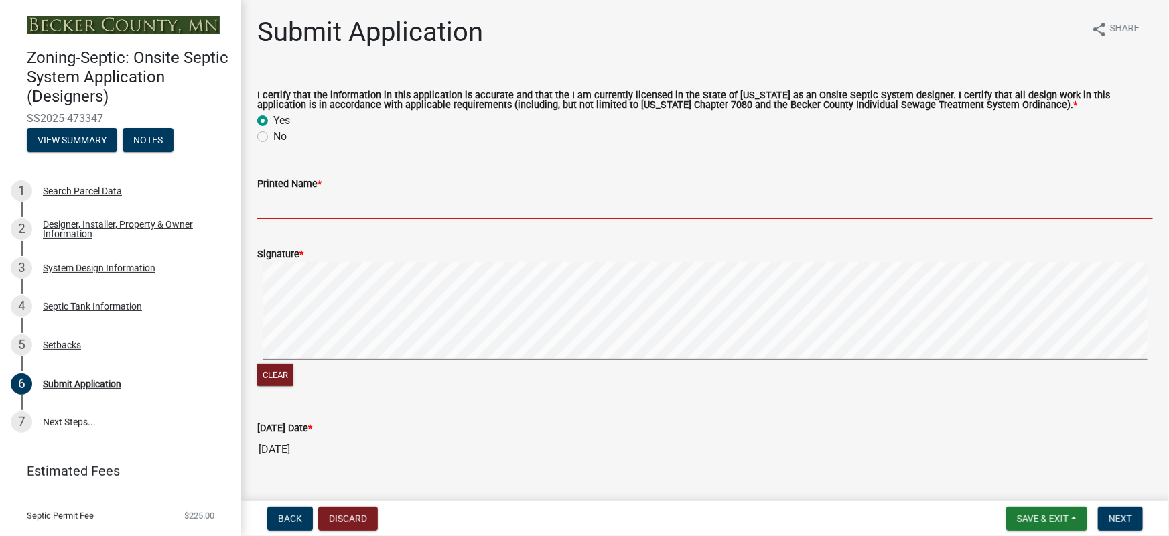
click at [267, 197] on input "Printed Name *" at bounding box center [705, 205] width 896 height 27
type input "[PERSON_NAME]"
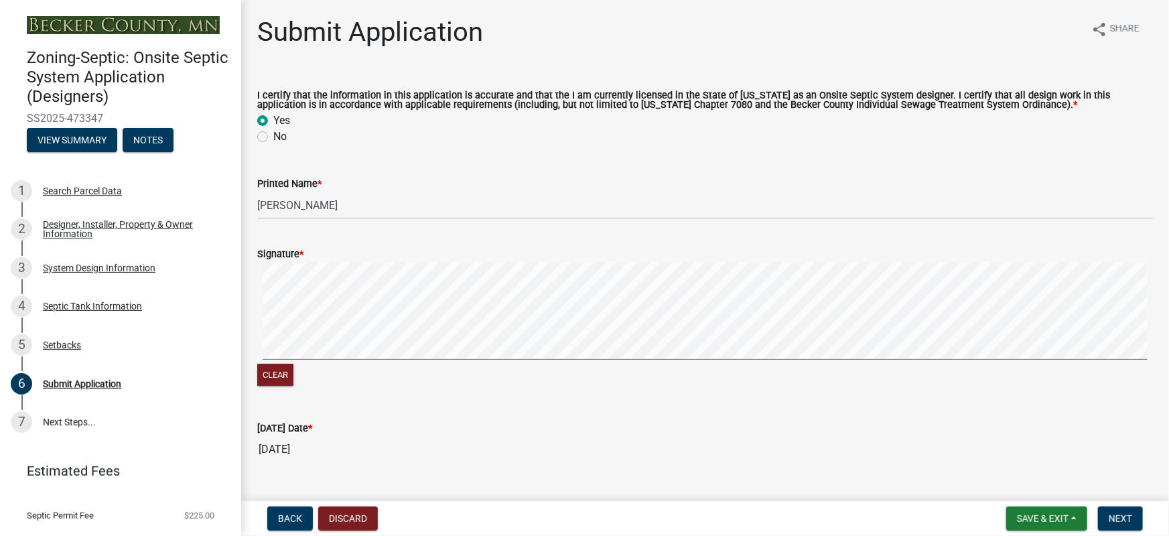
click at [438, 312] on form "Signature * Clear" at bounding box center [705, 309] width 896 height 159
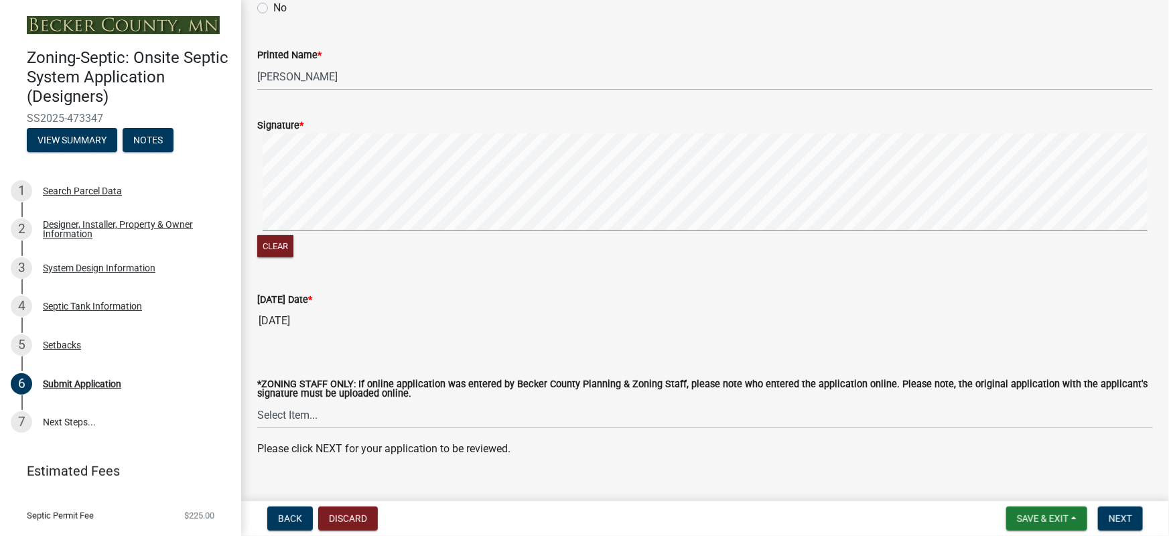
scroll to position [153, 0]
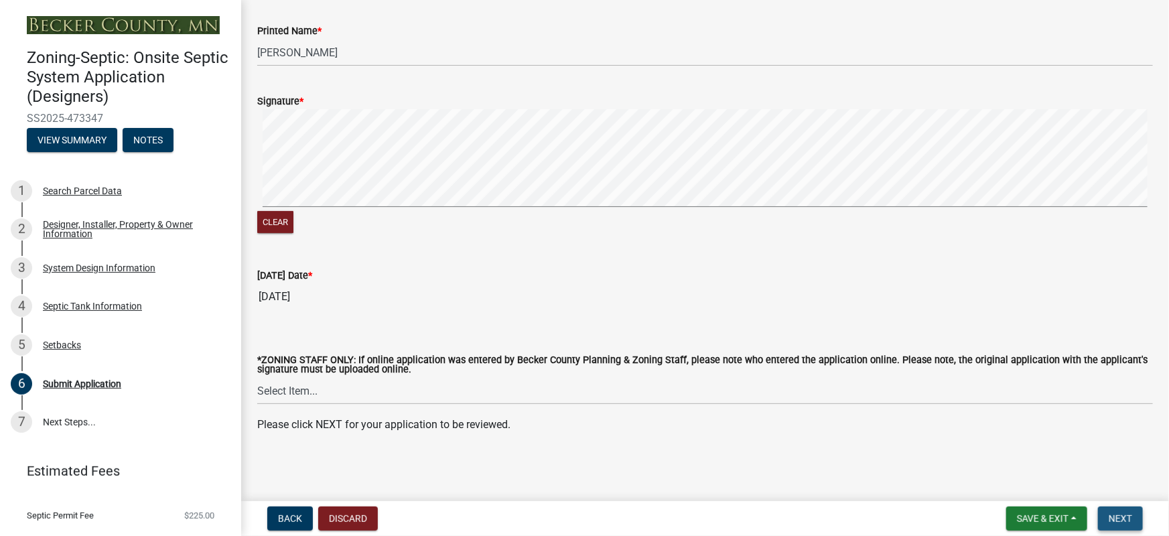
click at [1131, 514] on span "Next" at bounding box center [1120, 518] width 23 height 11
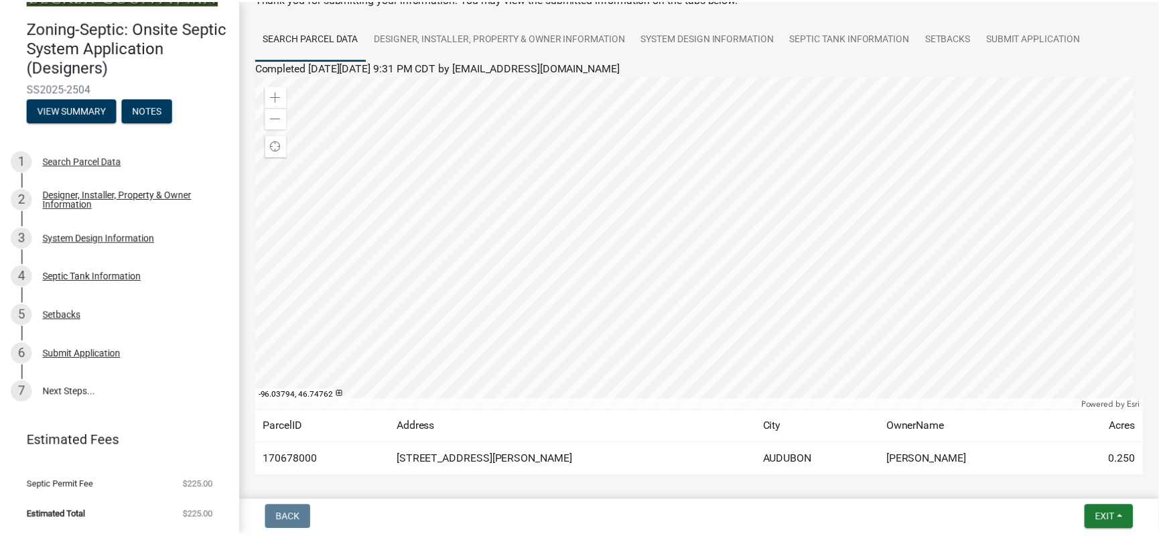
scroll to position [143, 0]
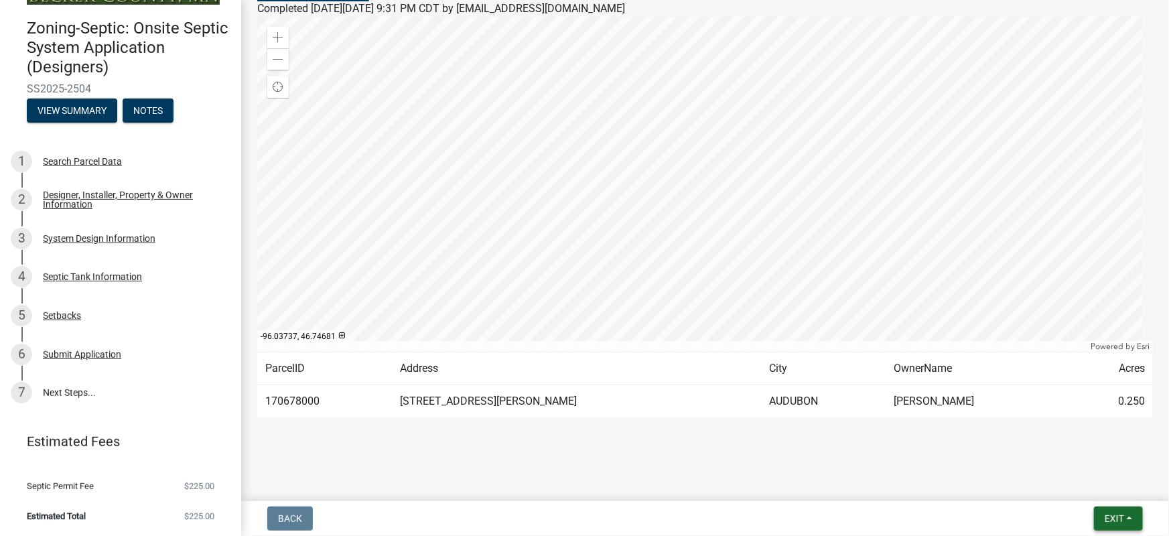
click at [1121, 520] on span "Exit" at bounding box center [1114, 518] width 19 height 11
click at [1089, 488] on button "Save & Exit" at bounding box center [1089, 484] width 107 height 32
